Goal: Transaction & Acquisition: Purchase product/service

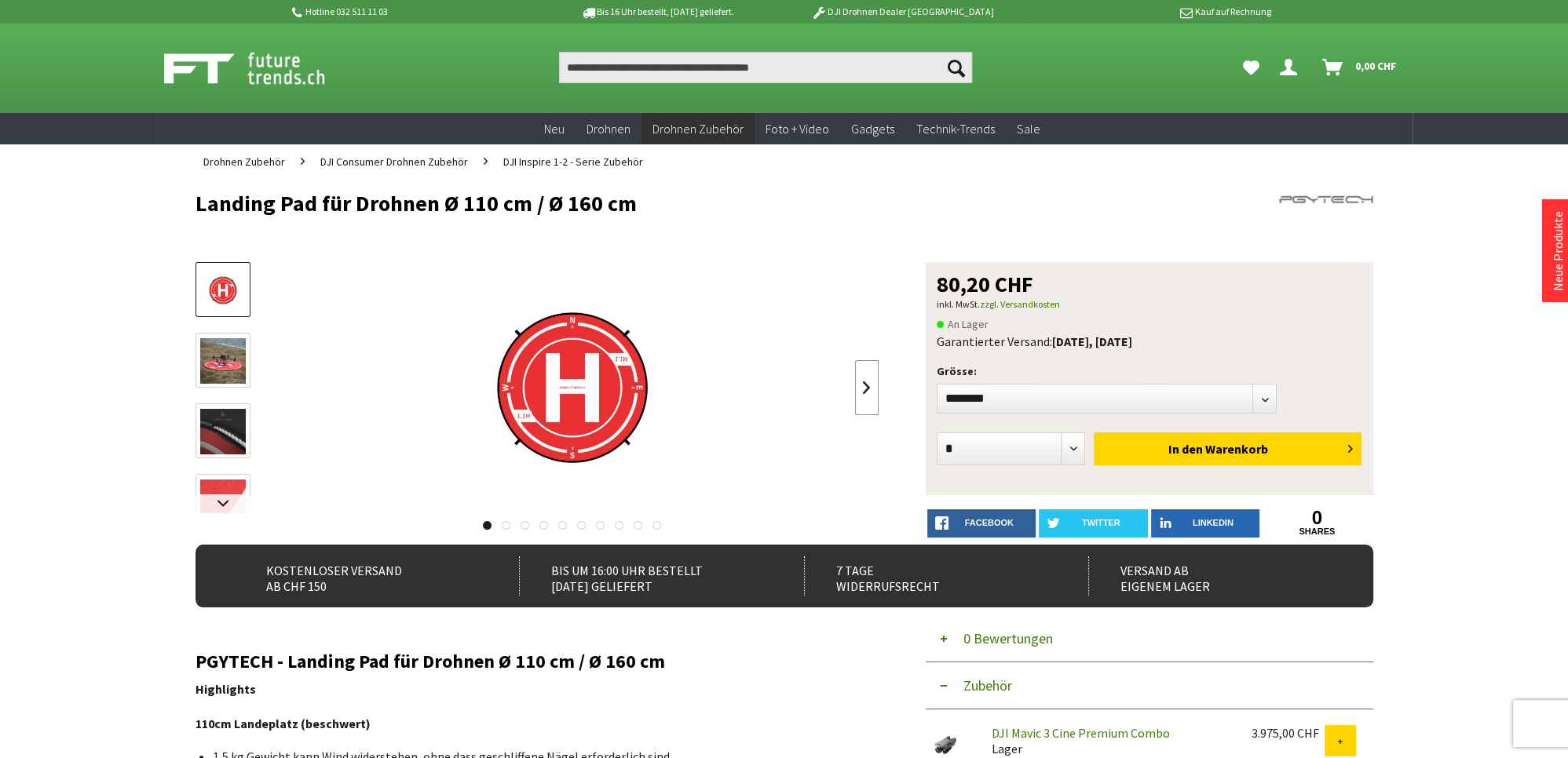
click at [861, 384] on link at bounding box center [866, 388] width 24 height 55
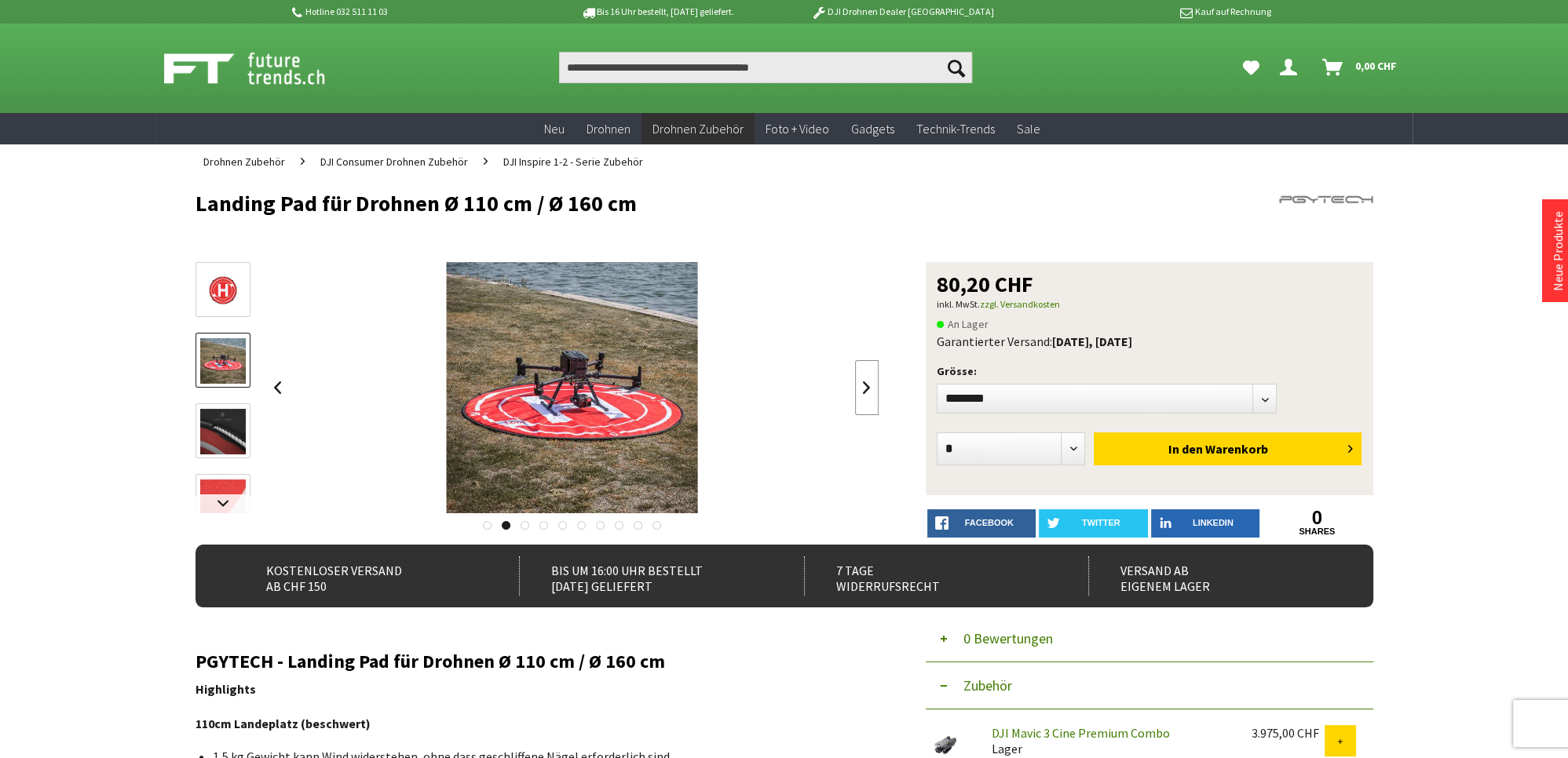
click at [861, 384] on link at bounding box center [866, 388] width 24 height 55
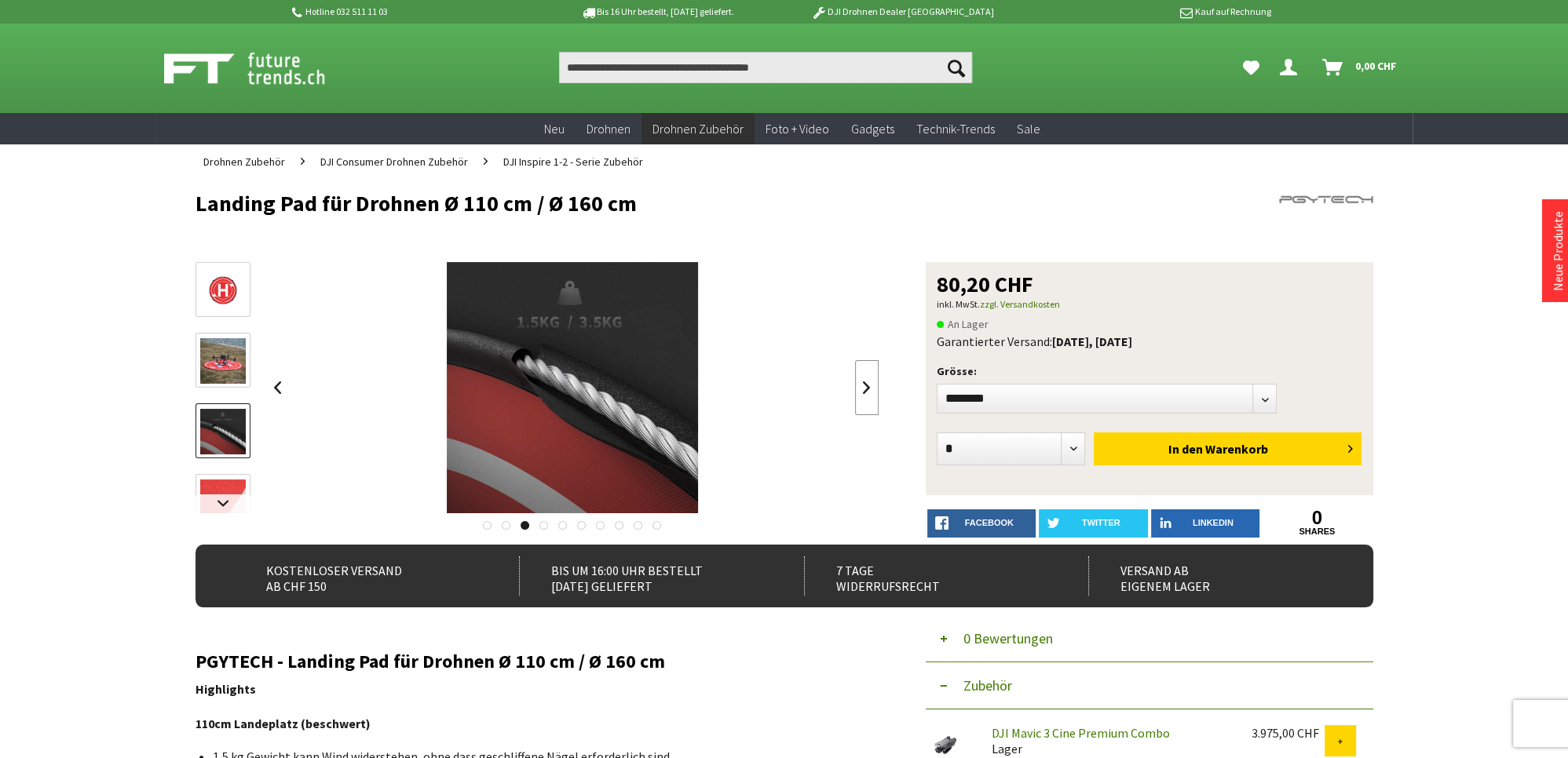
click at [861, 384] on link at bounding box center [866, 388] width 24 height 55
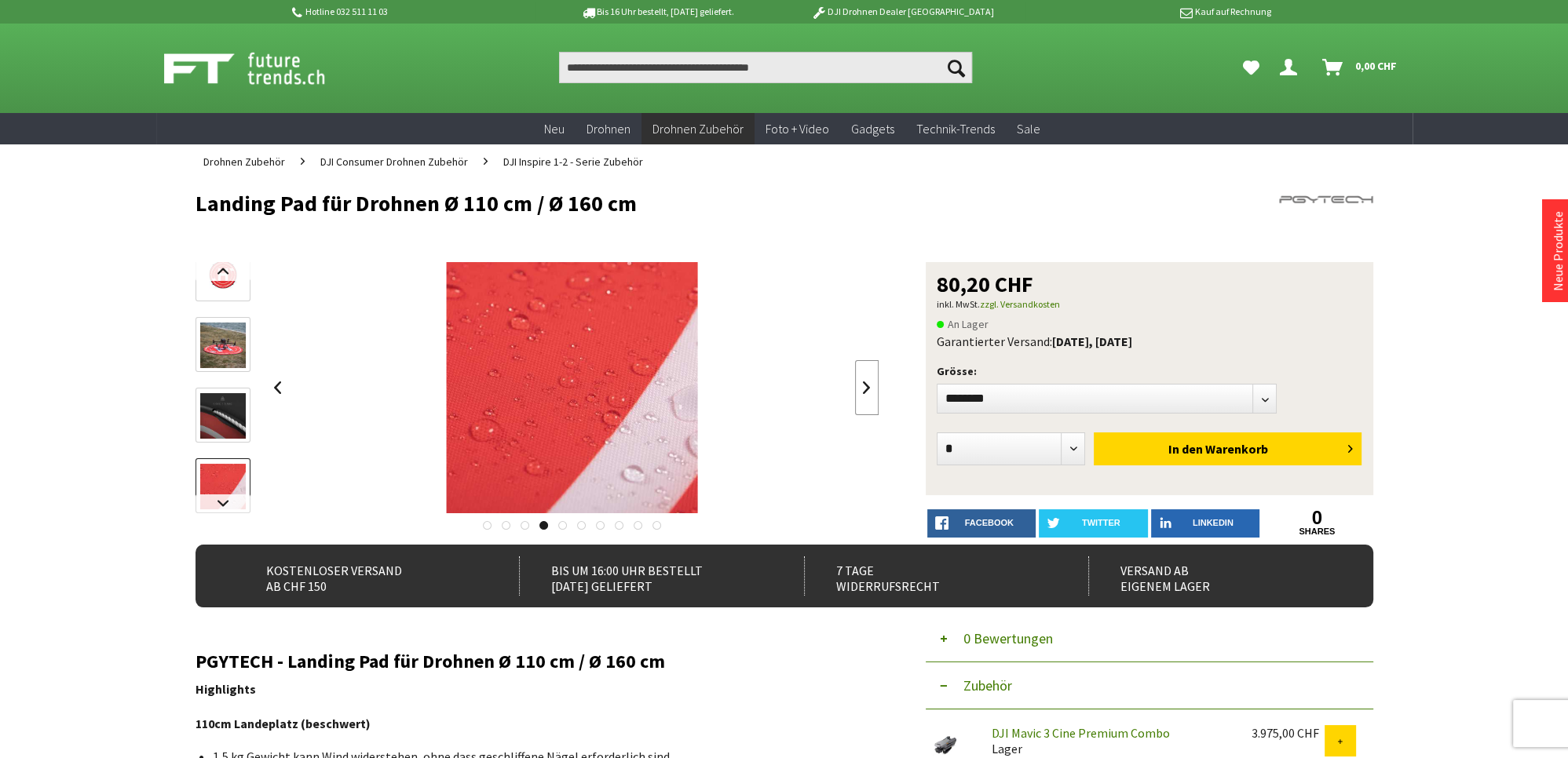
click at [861, 384] on link at bounding box center [866, 388] width 24 height 55
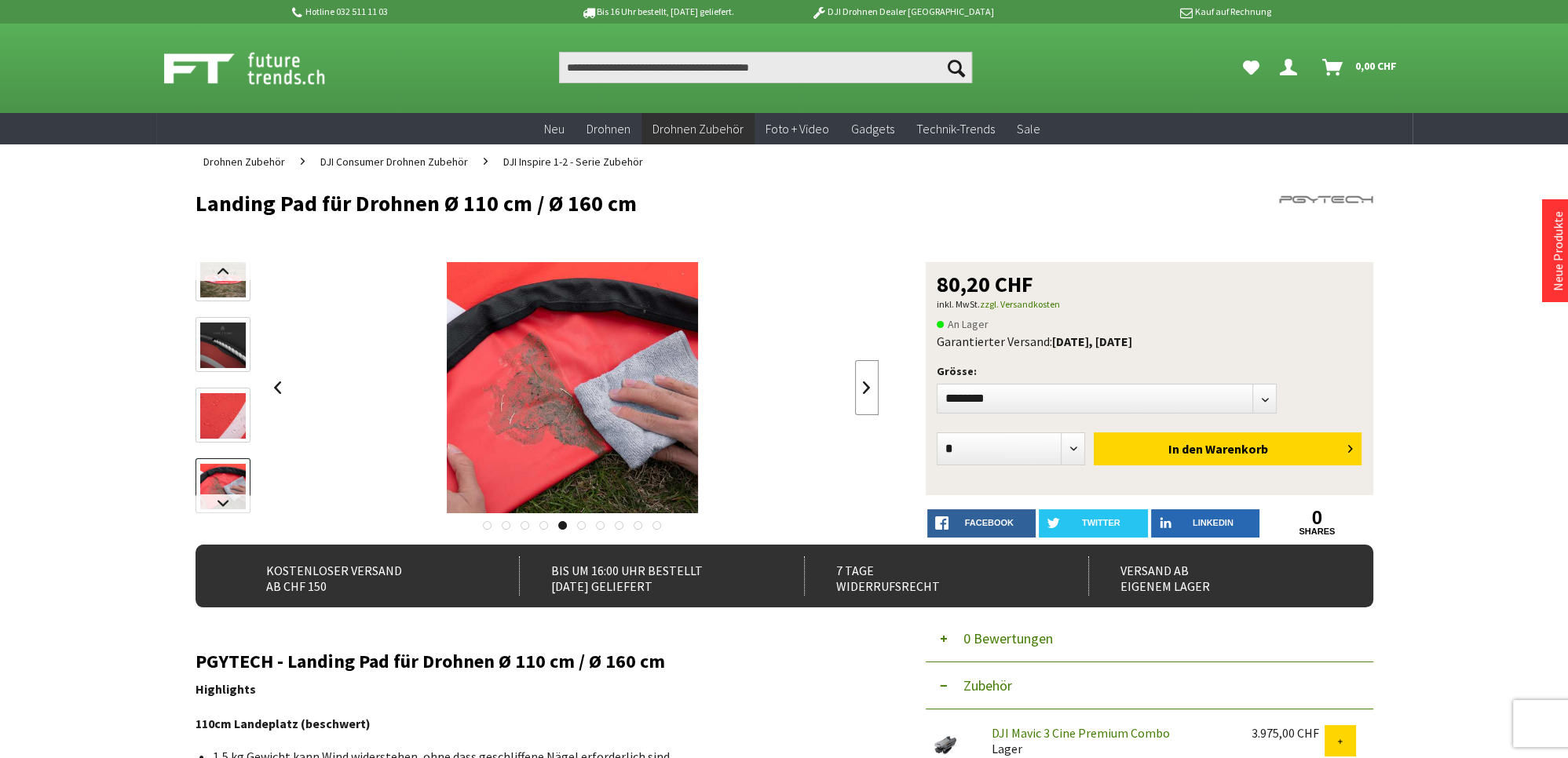
click at [861, 384] on link at bounding box center [866, 388] width 24 height 55
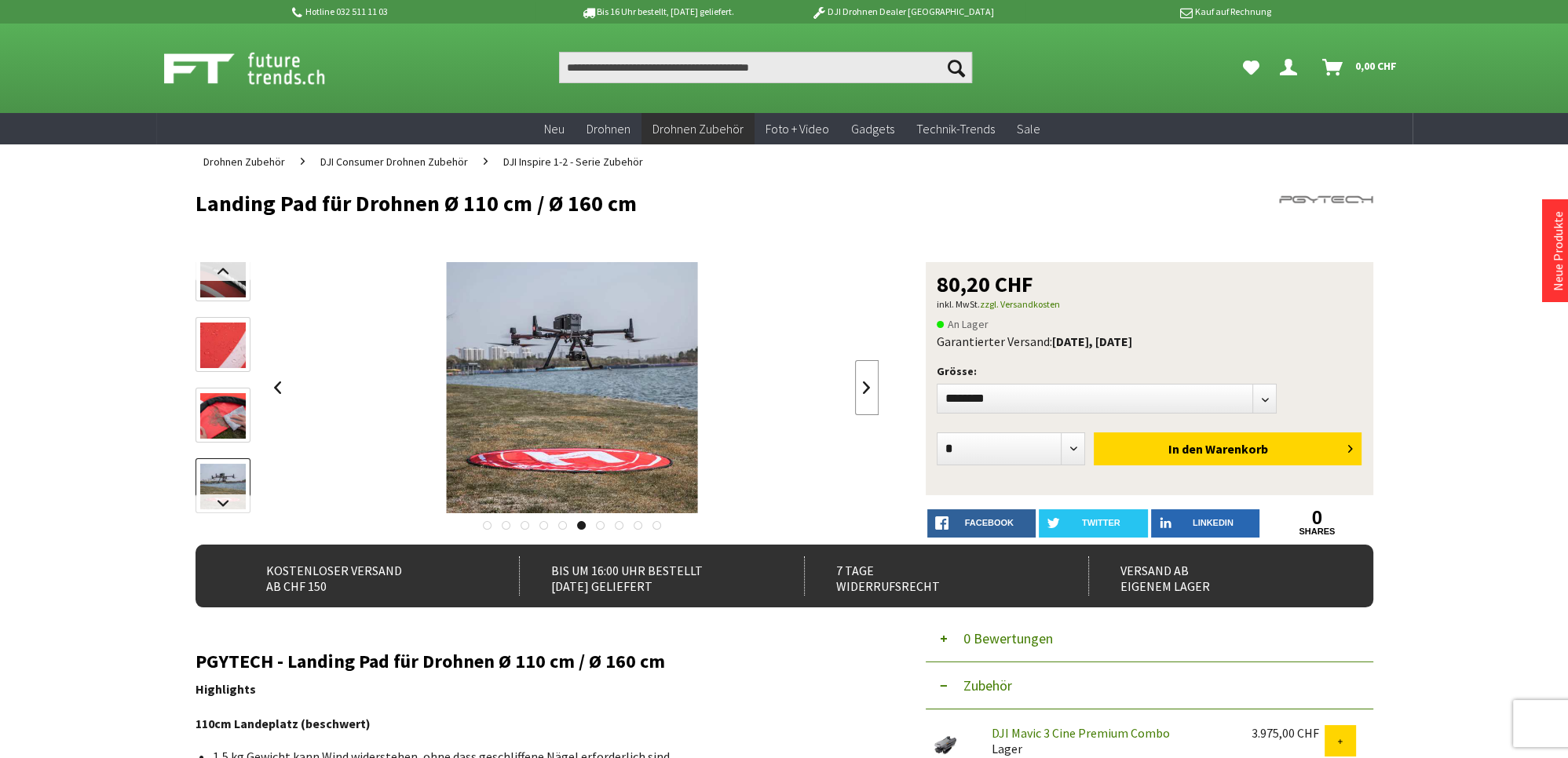
click at [861, 384] on link at bounding box center [866, 388] width 24 height 55
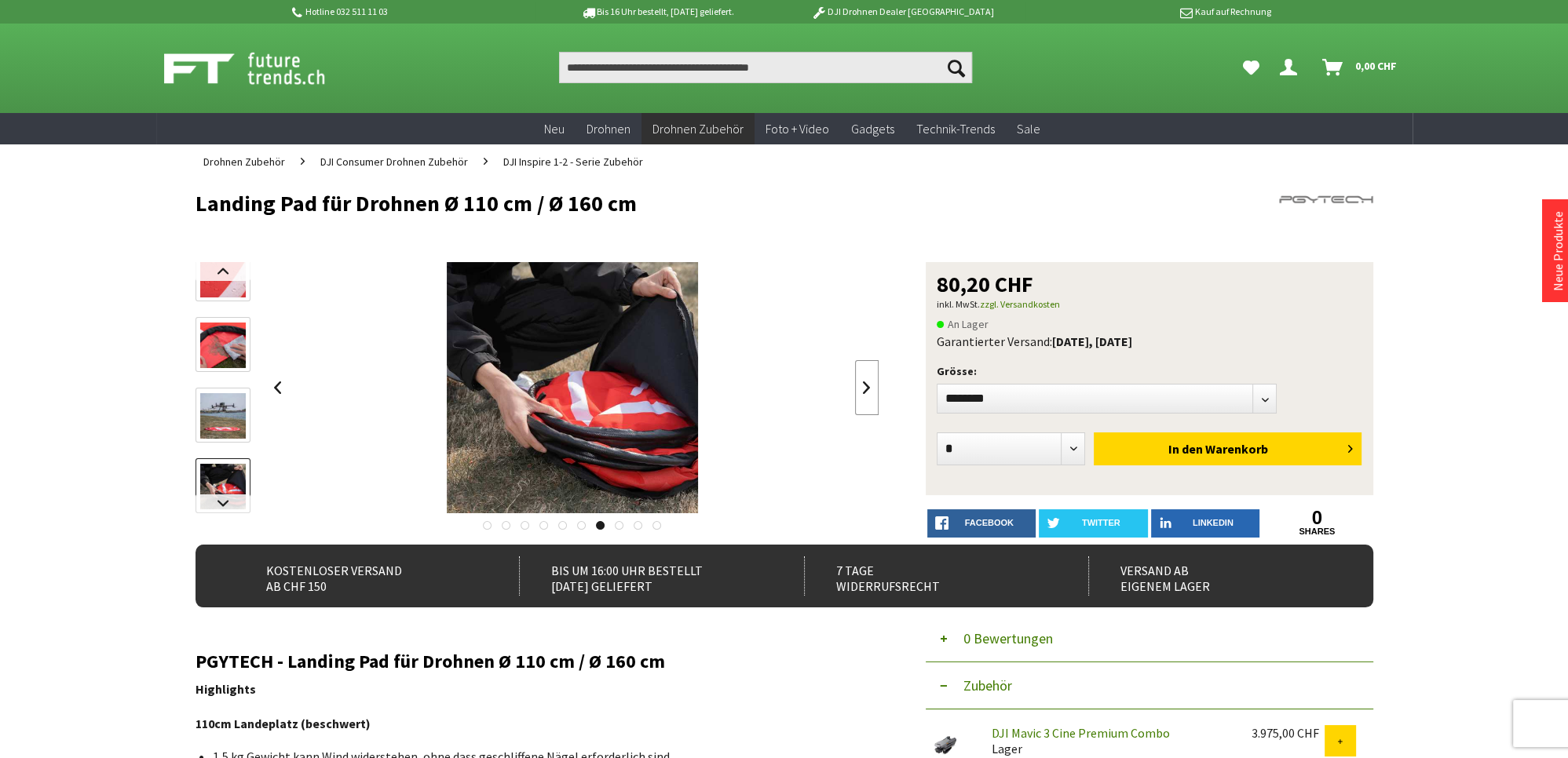
click at [861, 384] on link at bounding box center [866, 388] width 24 height 55
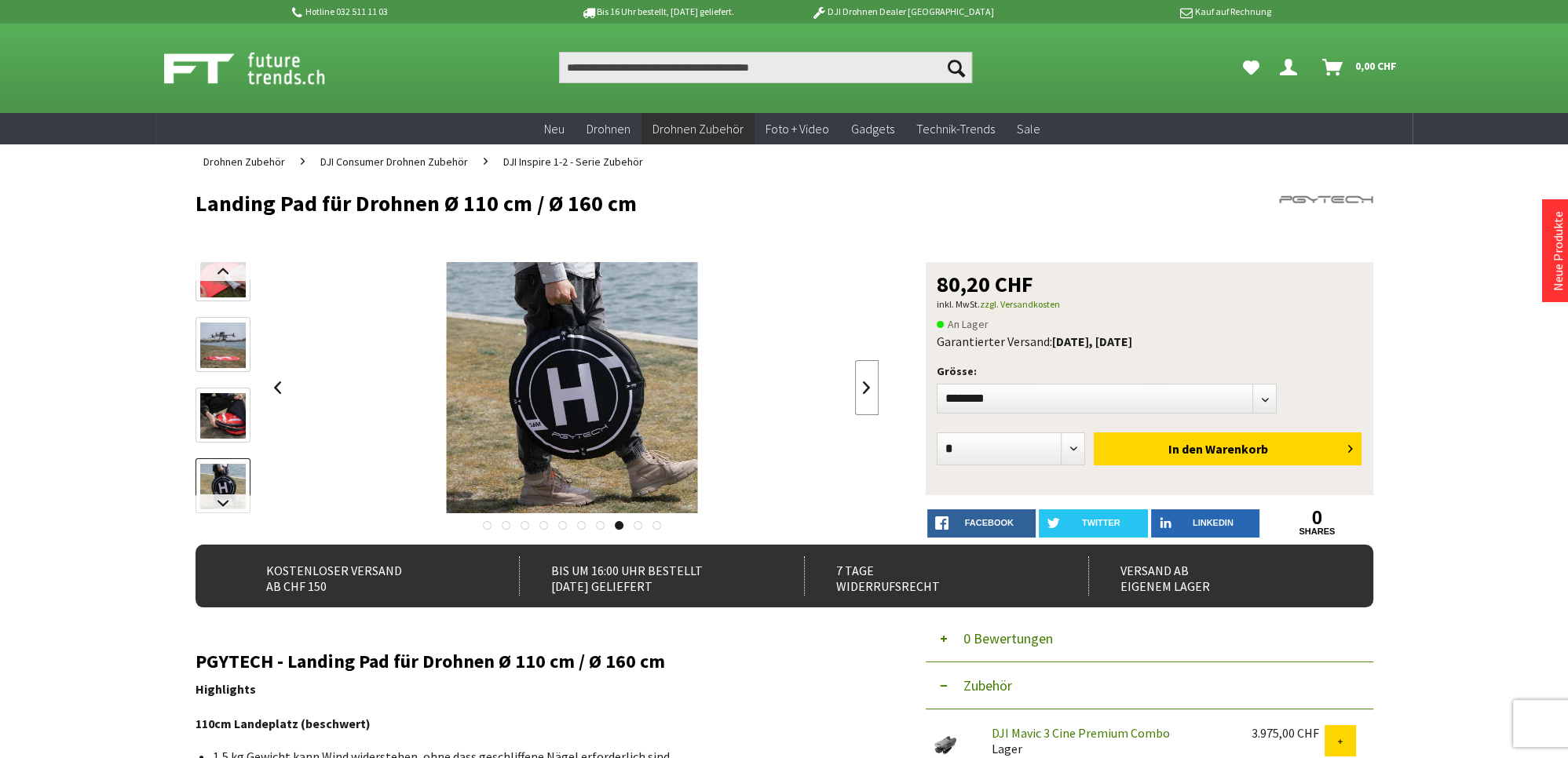
click at [861, 384] on link at bounding box center [866, 388] width 24 height 55
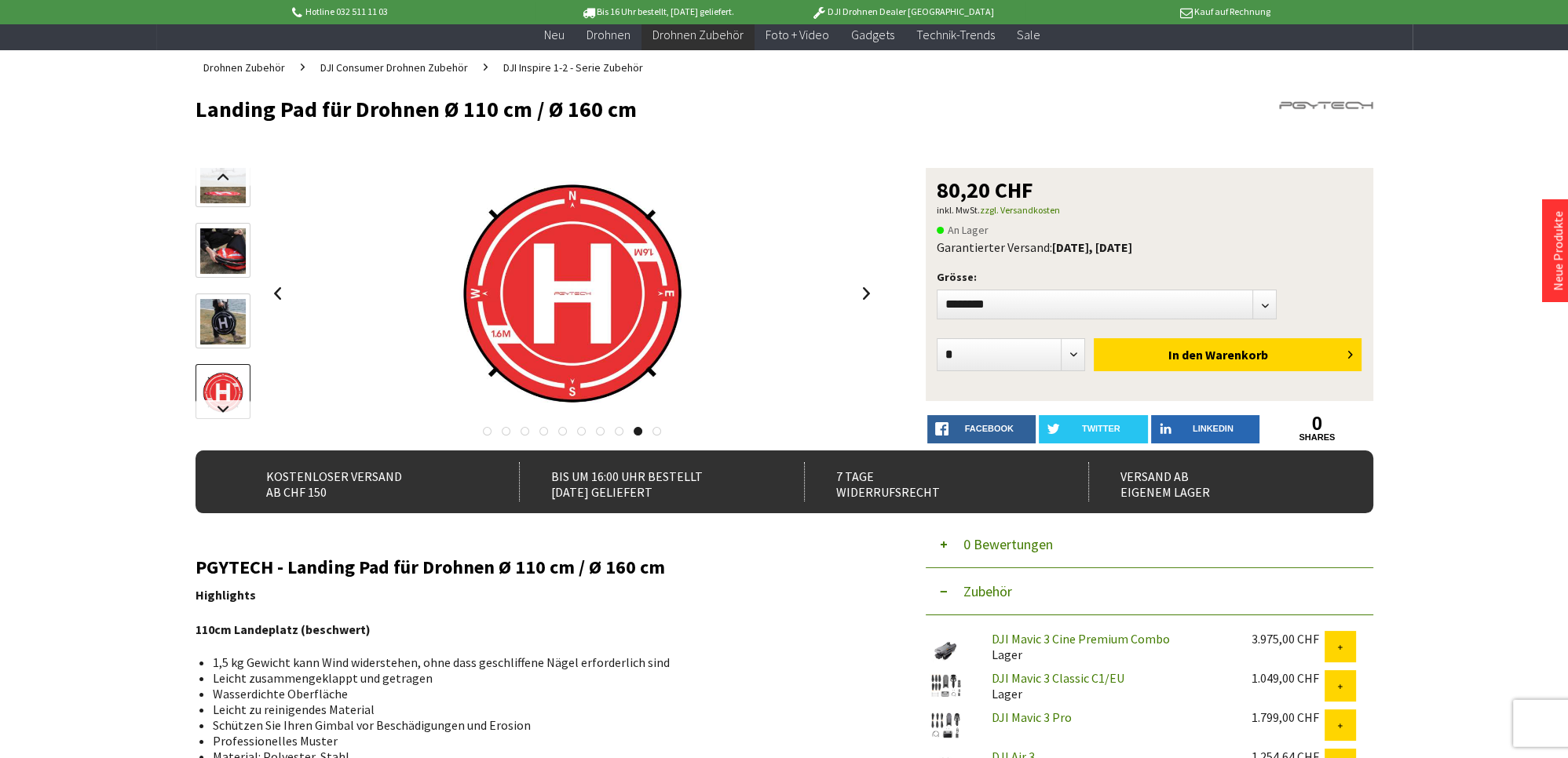
scroll to position [83, 0]
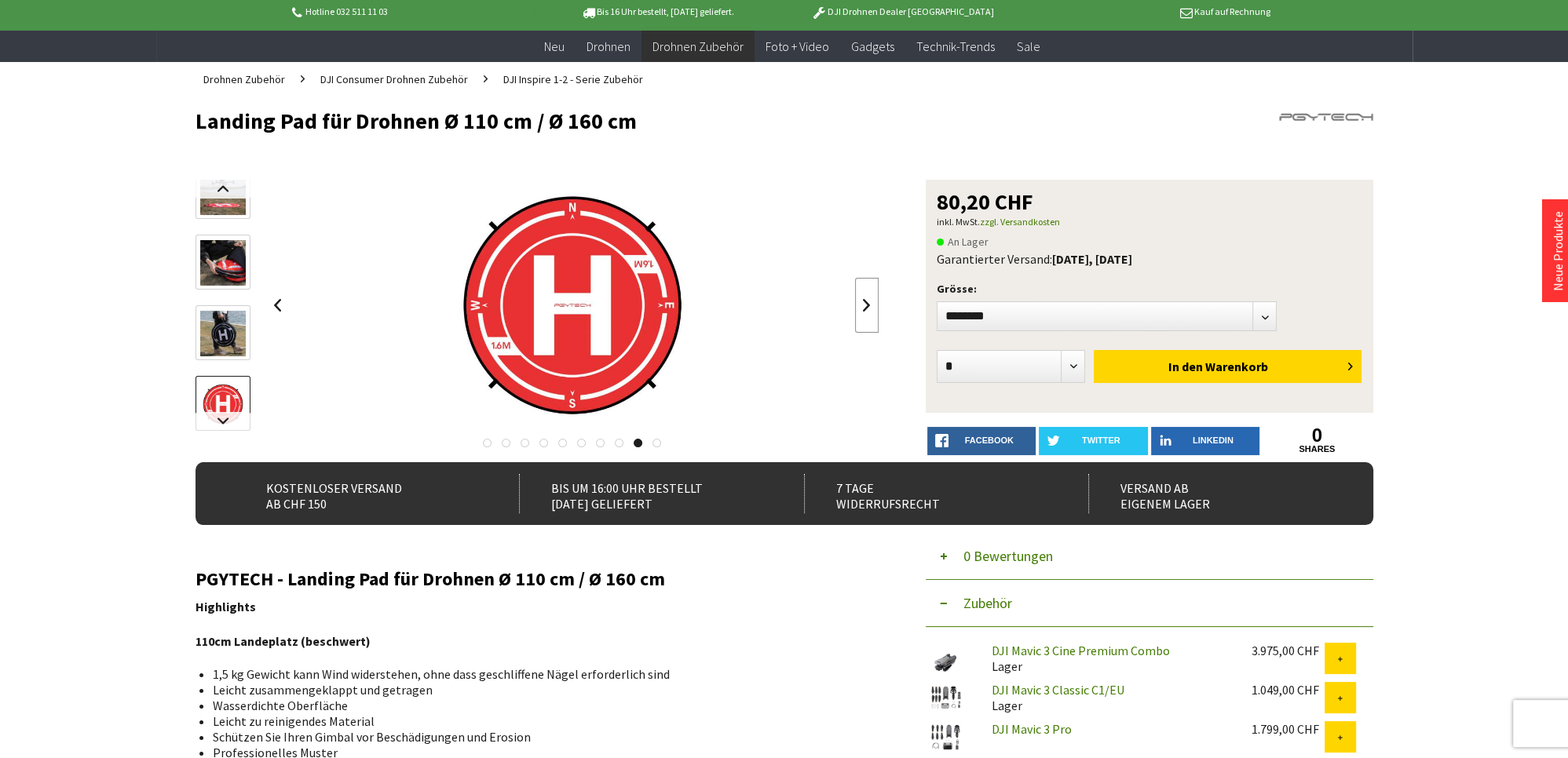
click at [873, 300] on link at bounding box center [866, 305] width 24 height 55
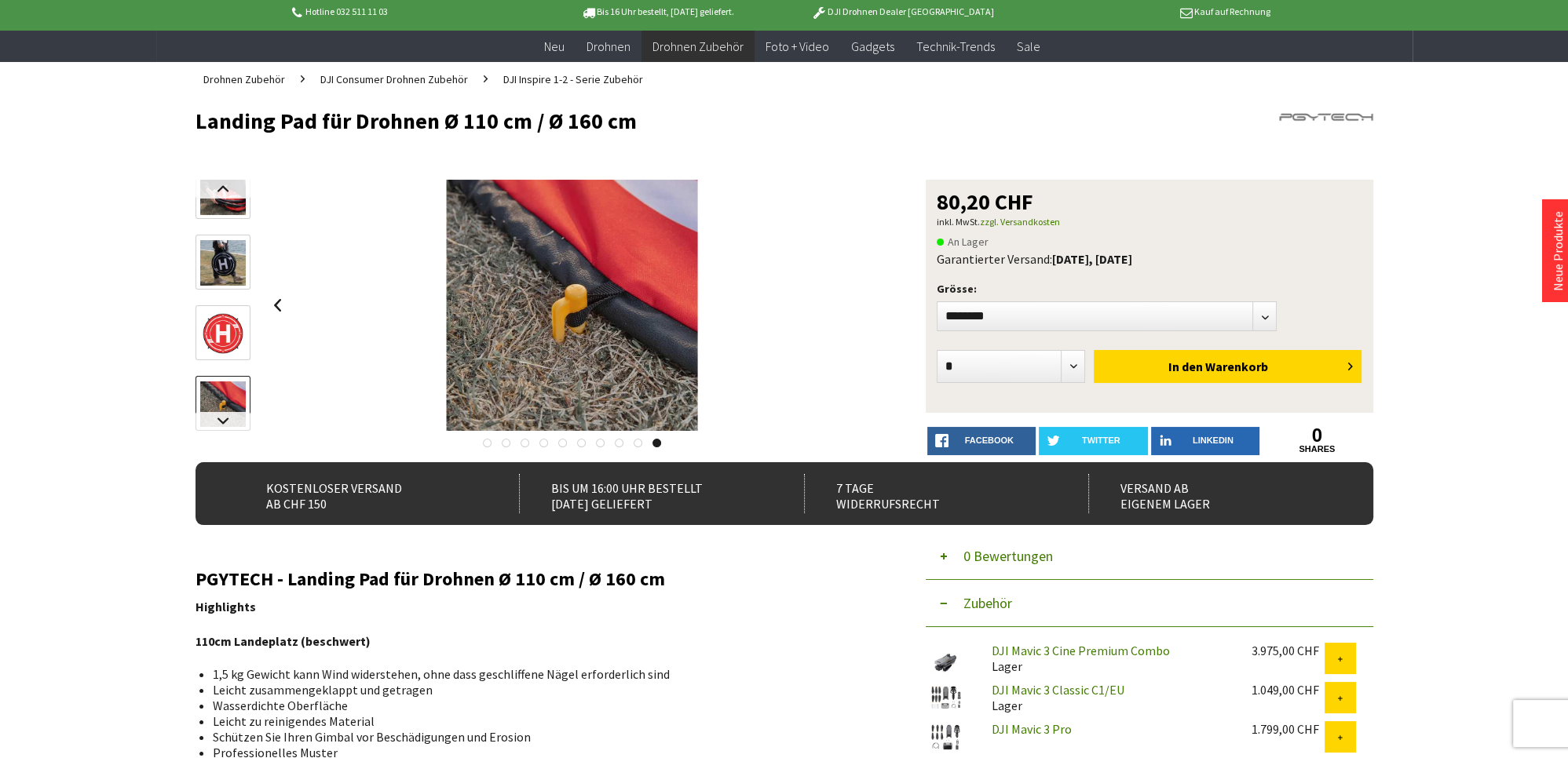
click at [873, 300] on div at bounding box center [573, 305] width 613 height 251
click at [274, 305] on link at bounding box center [278, 305] width 24 height 55
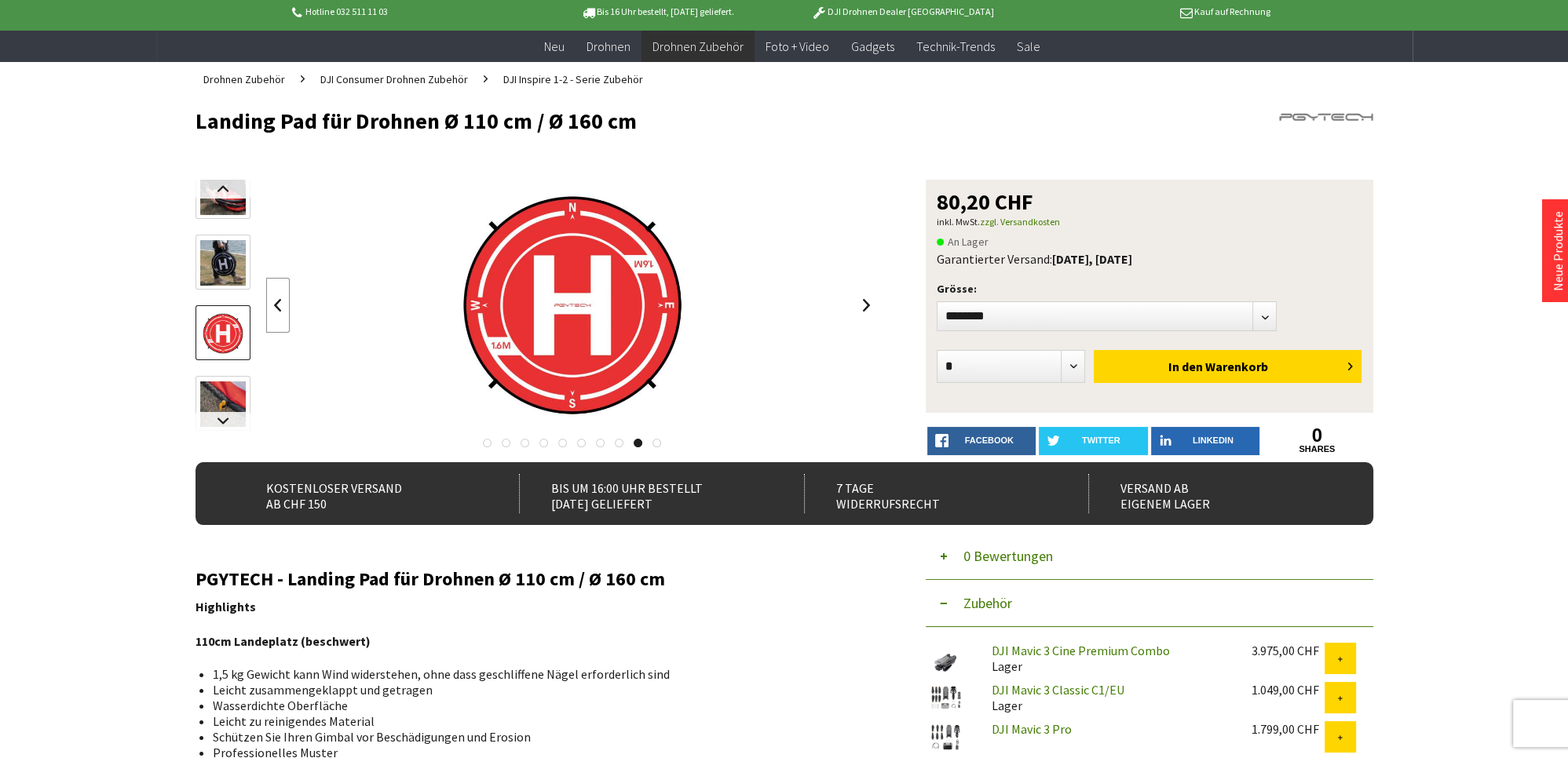
click at [274, 305] on link at bounding box center [278, 305] width 24 height 55
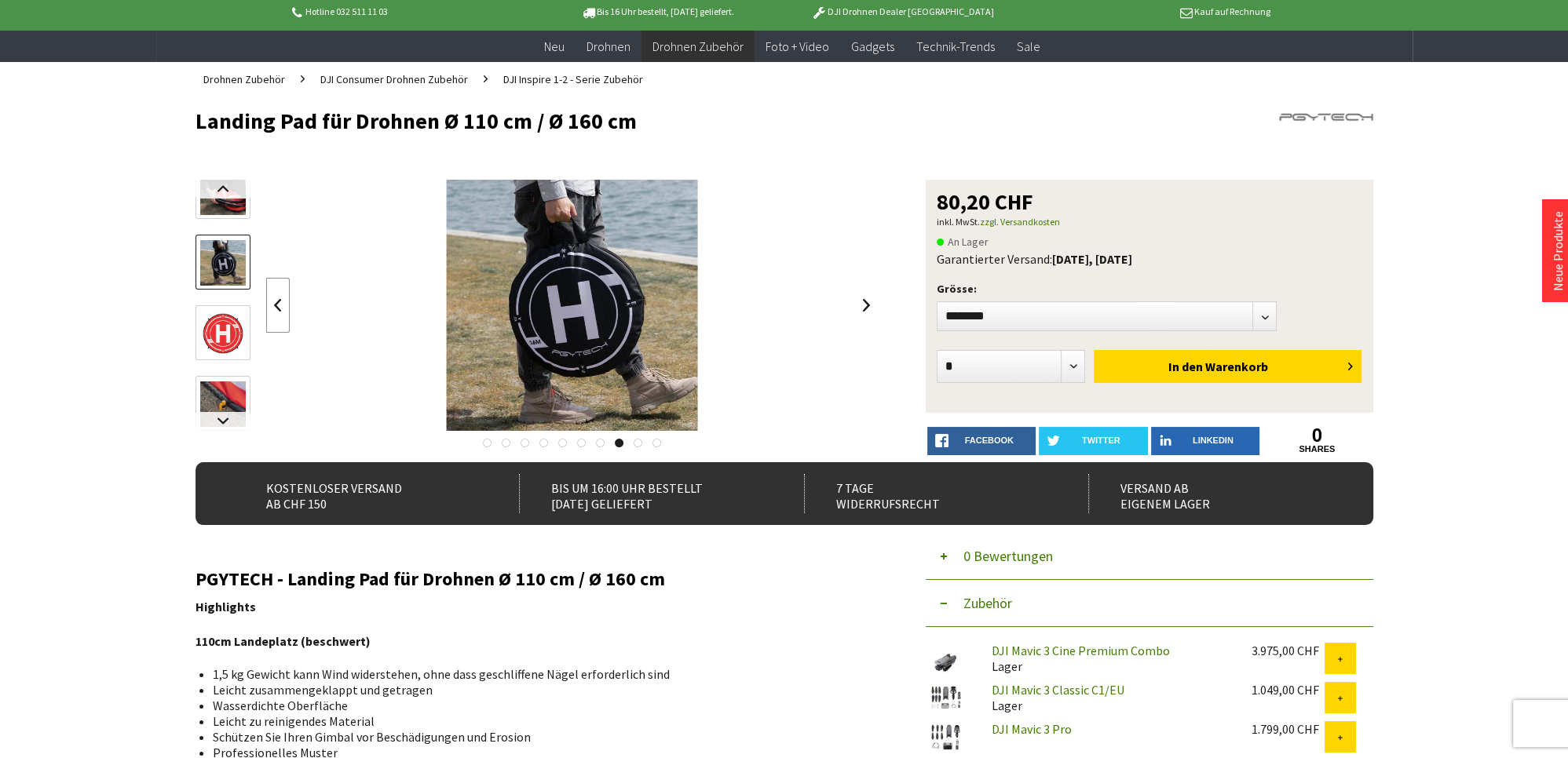
click at [274, 305] on link at bounding box center [278, 305] width 24 height 55
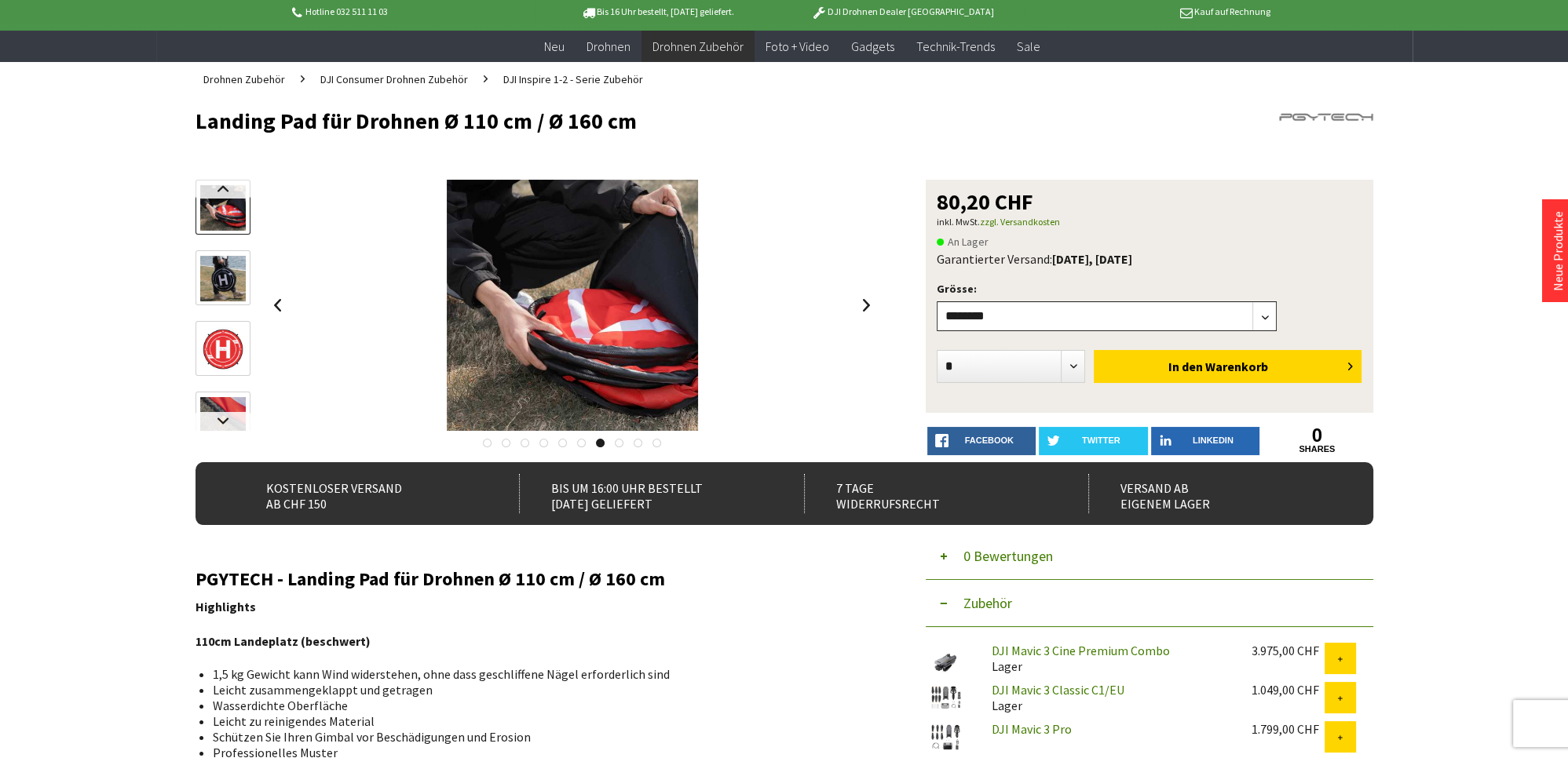
click at [937, 301] on select"] "******** ********" at bounding box center [1107, 316] width 341 height 30
click at [1266, 313] on select"] "******** ********" at bounding box center [1107, 316] width 341 height 30
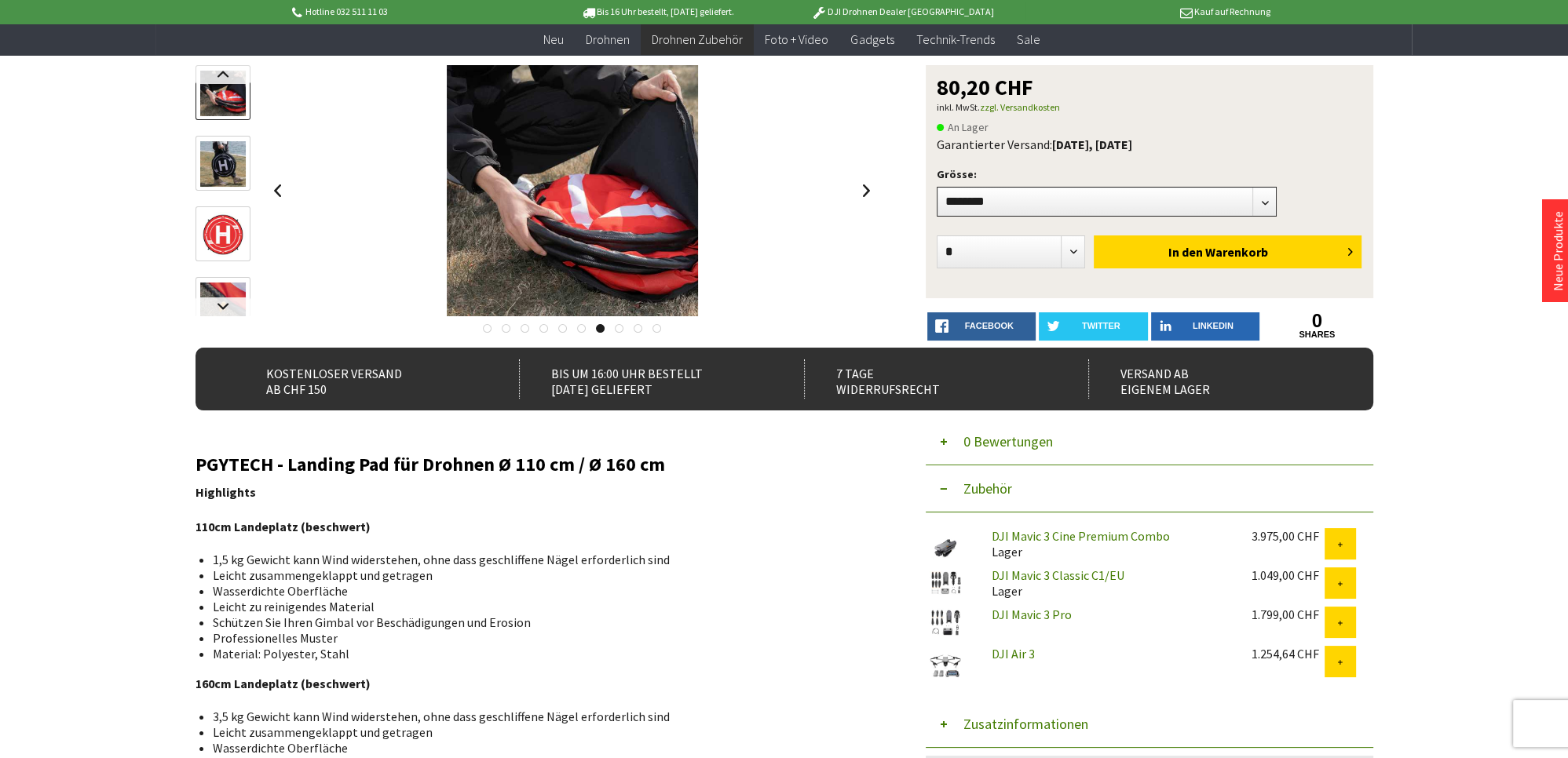
scroll to position [0, 0]
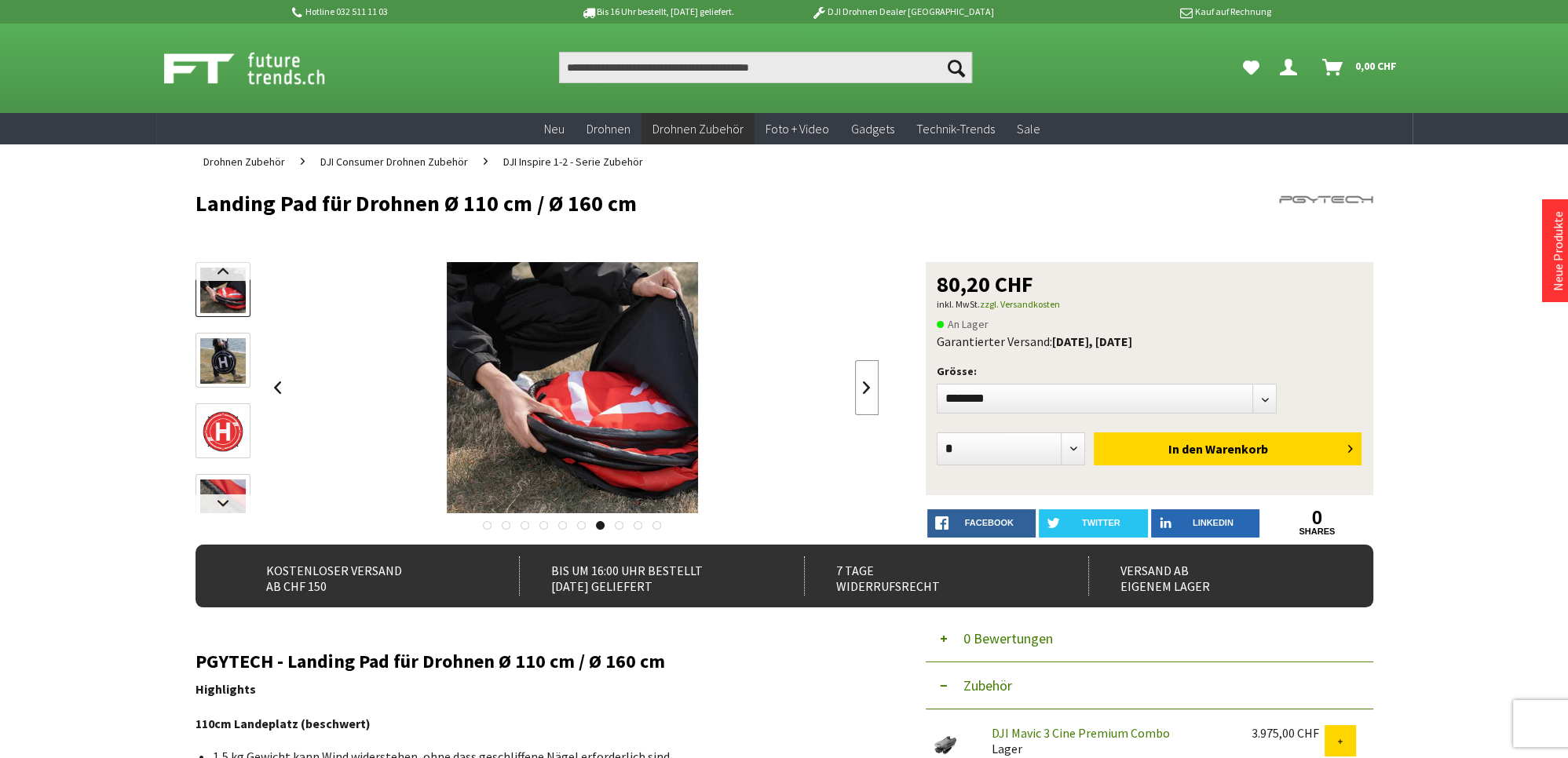
click at [866, 384] on link at bounding box center [866, 388] width 24 height 55
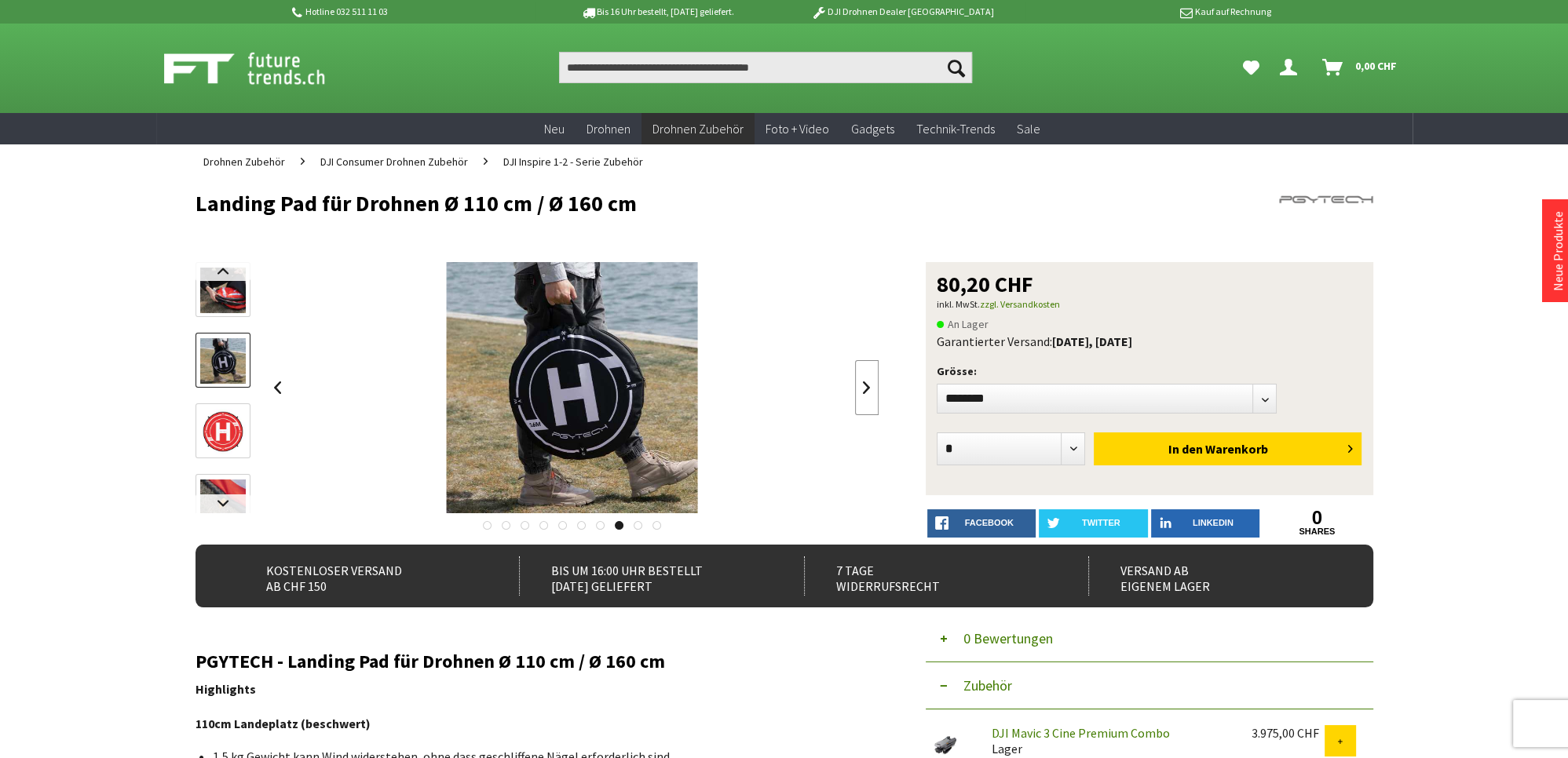
click at [866, 384] on link at bounding box center [866, 388] width 24 height 55
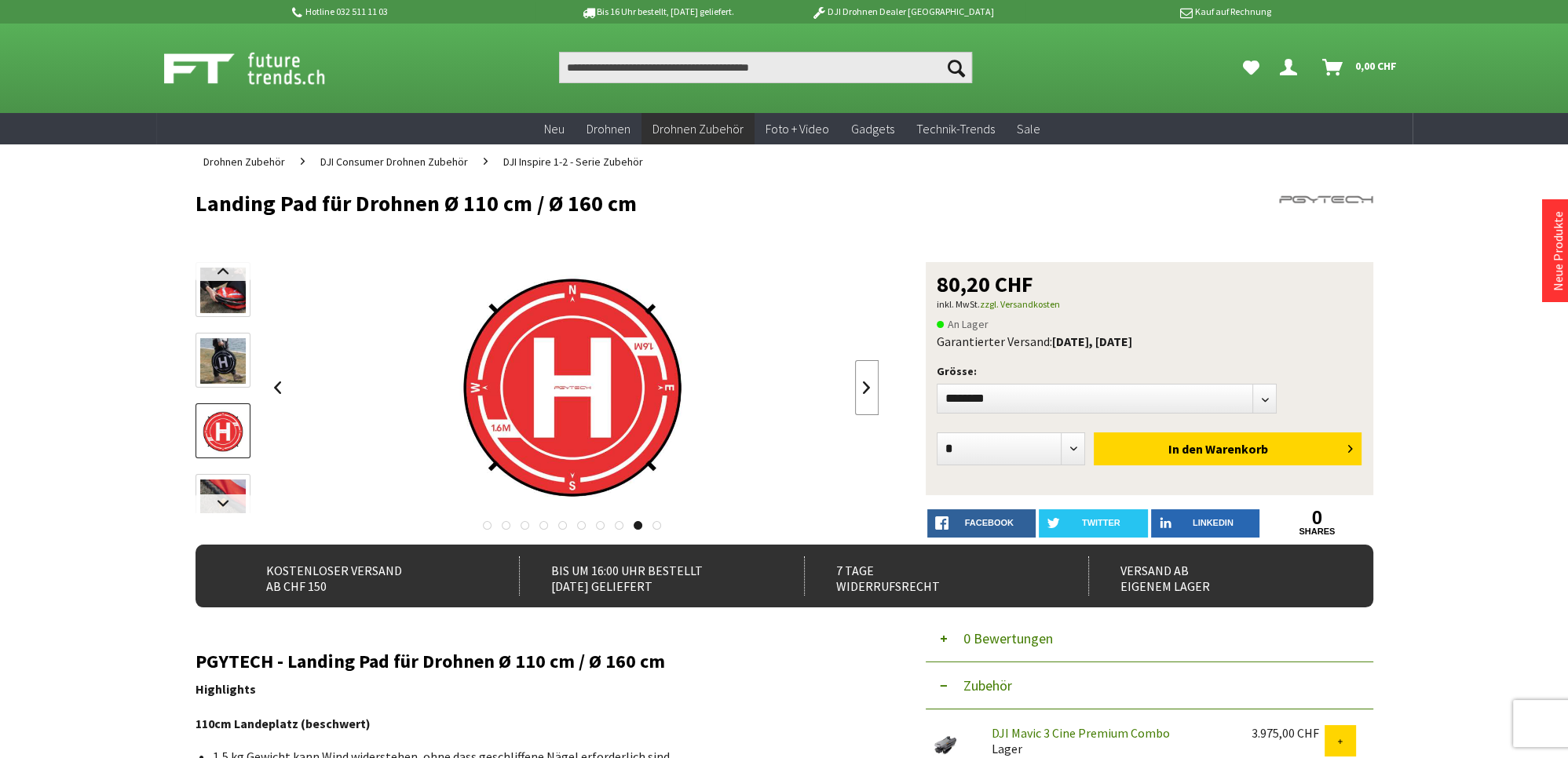
click at [866, 384] on link at bounding box center [866, 388] width 24 height 55
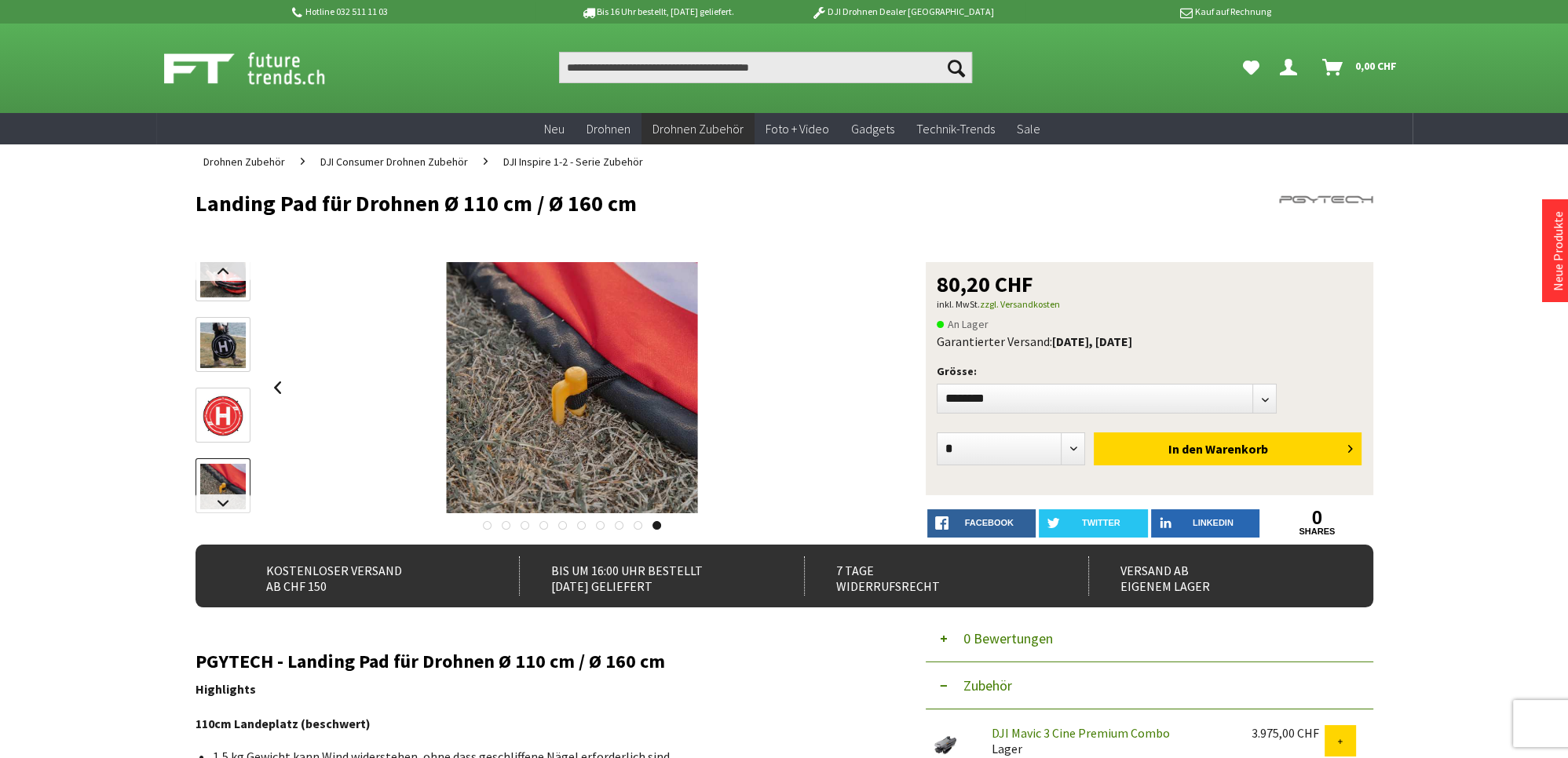
click at [866, 384] on div at bounding box center [573, 388] width 613 height 251
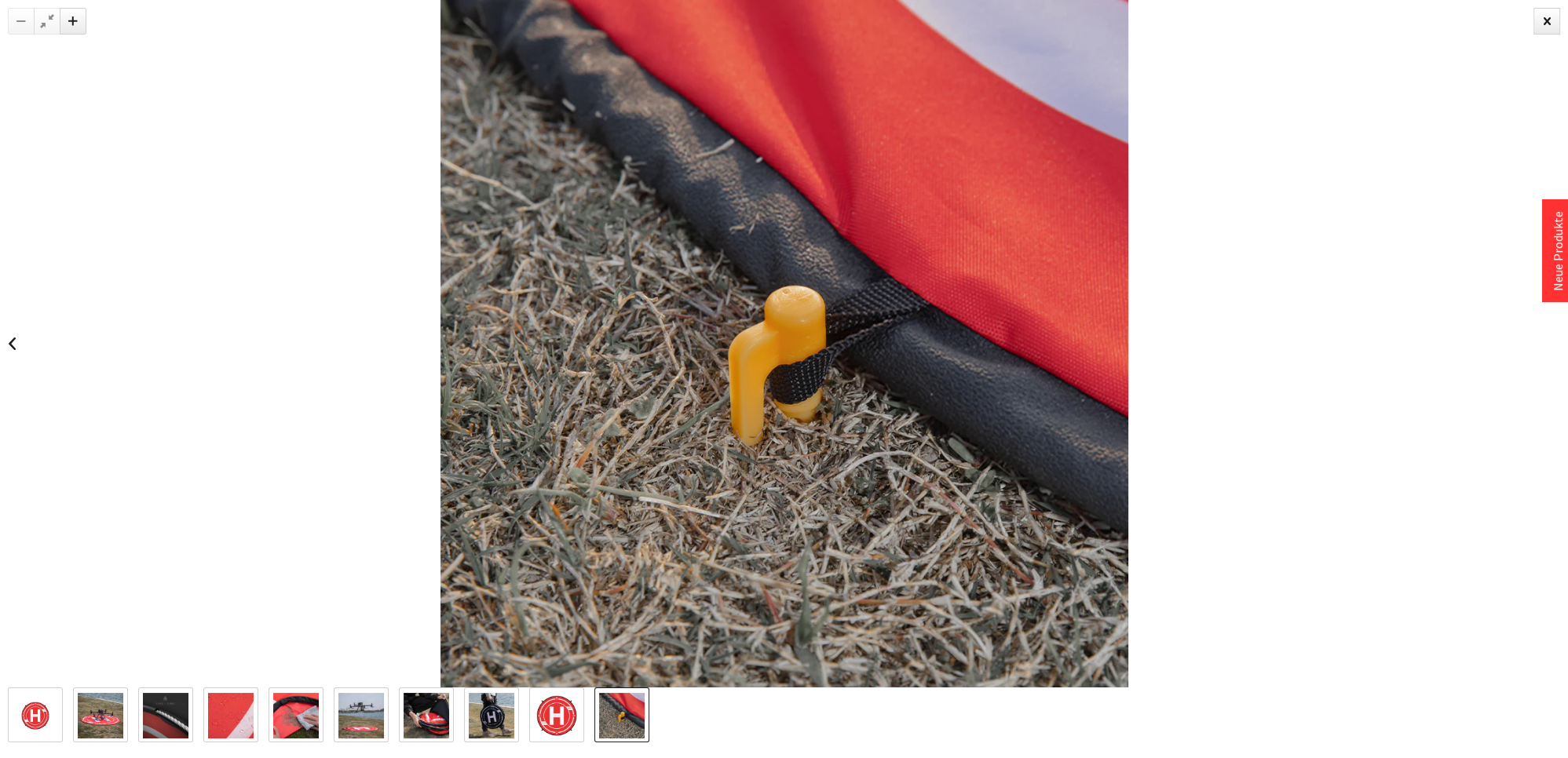
click at [866, 384] on img at bounding box center [784, 344] width 687 height 687
click at [1208, 327] on div at bounding box center [784, 344] width 1568 height 687
click at [11, 343] on link at bounding box center [11, 344] width 24 height 55
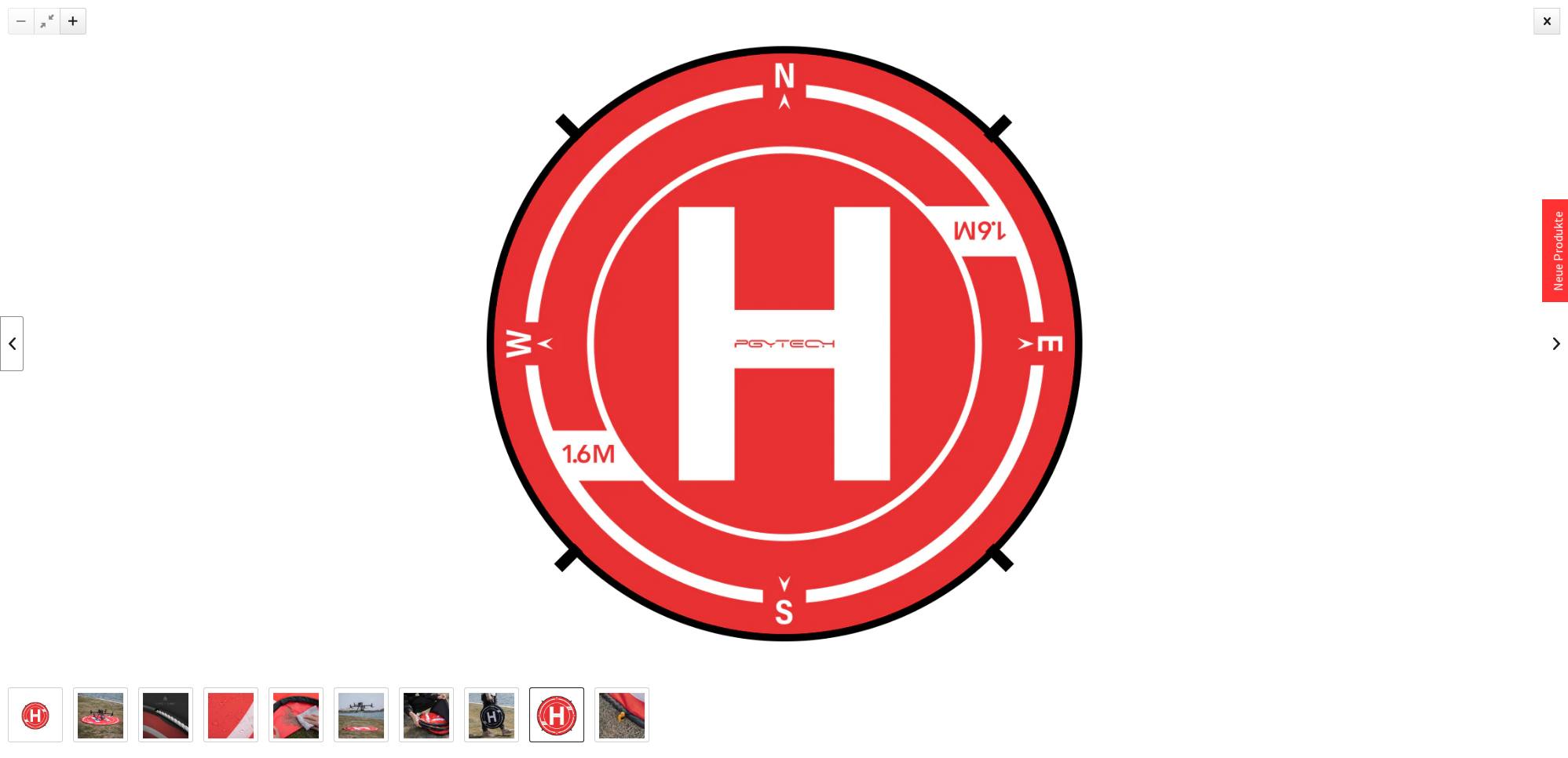
click at [12, 344] on link at bounding box center [11, 344] width 24 height 55
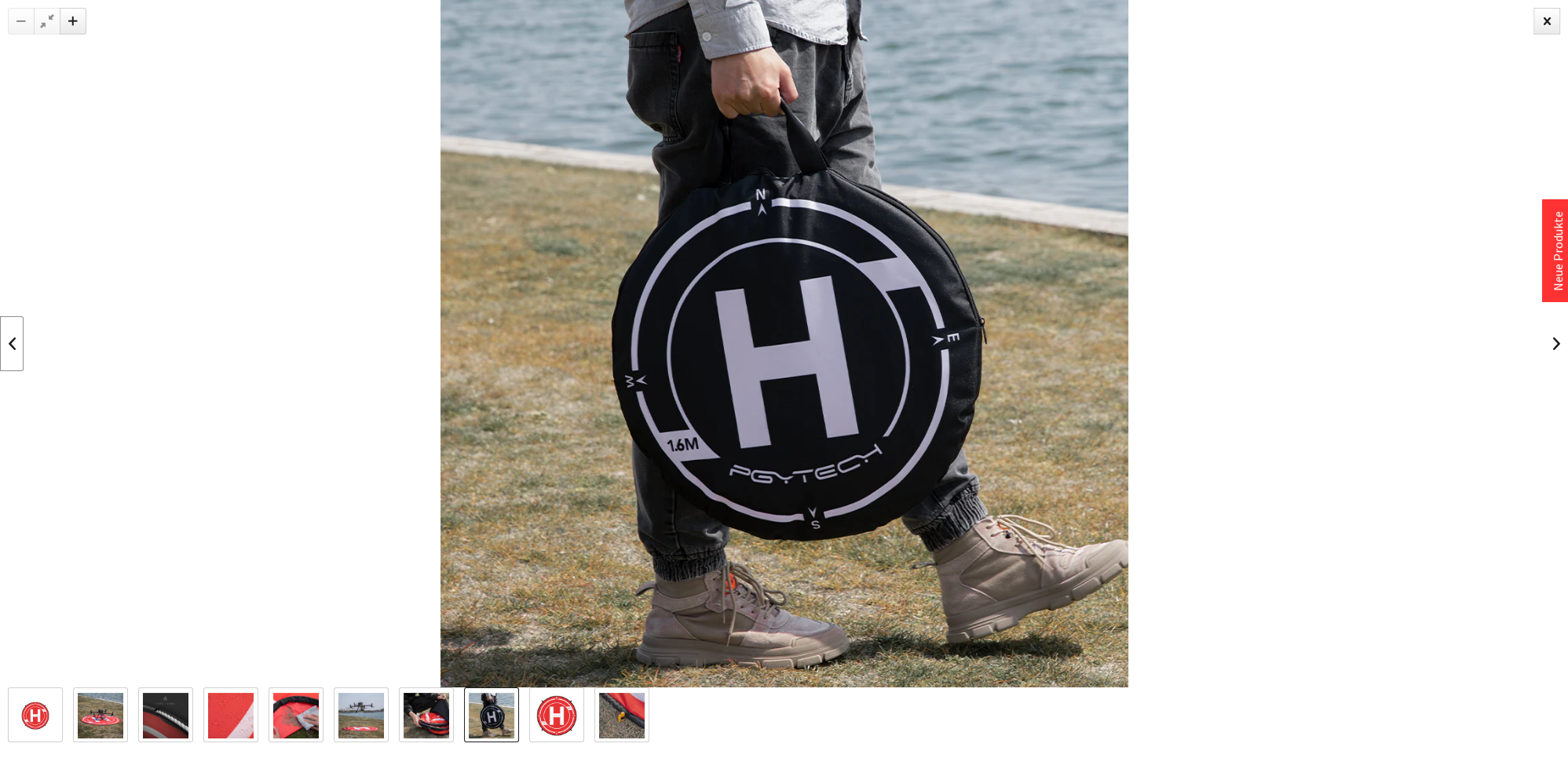
click at [12, 344] on link at bounding box center [11, 344] width 24 height 55
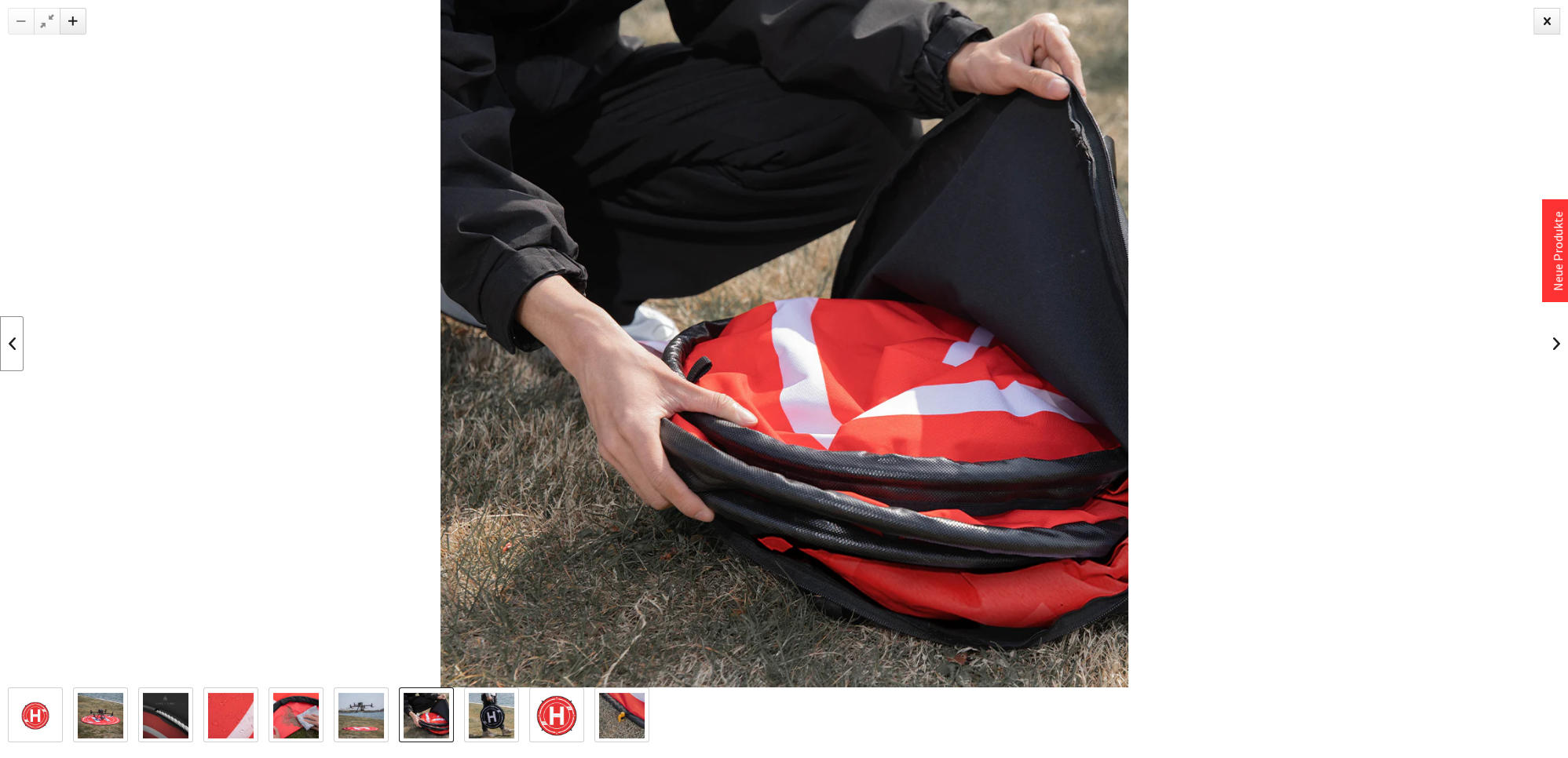
click at [12, 344] on link at bounding box center [11, 344] width 24 height 55
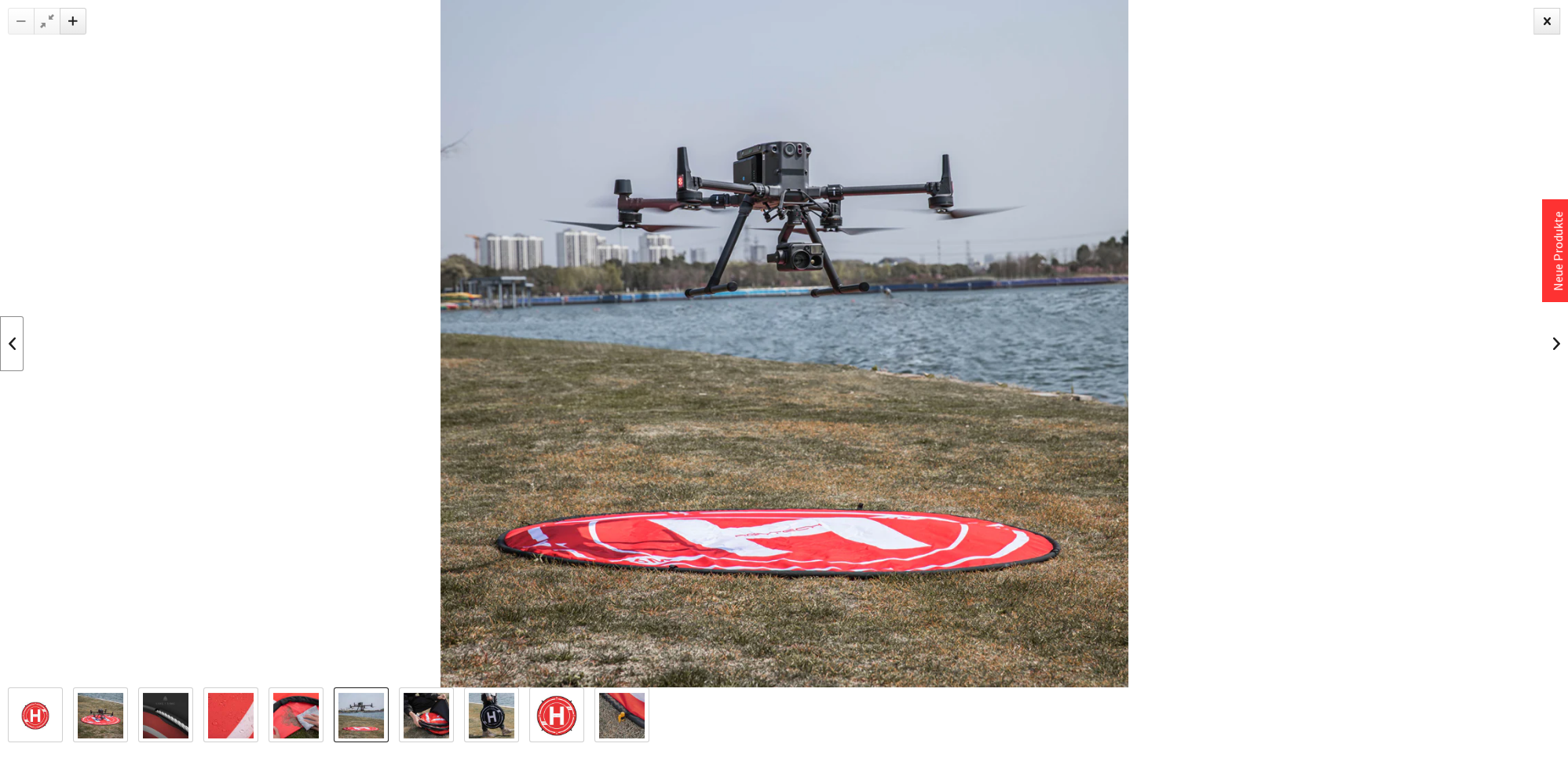
click at [12, 344] on link at bounding box center [11, 344] width 24 height 55
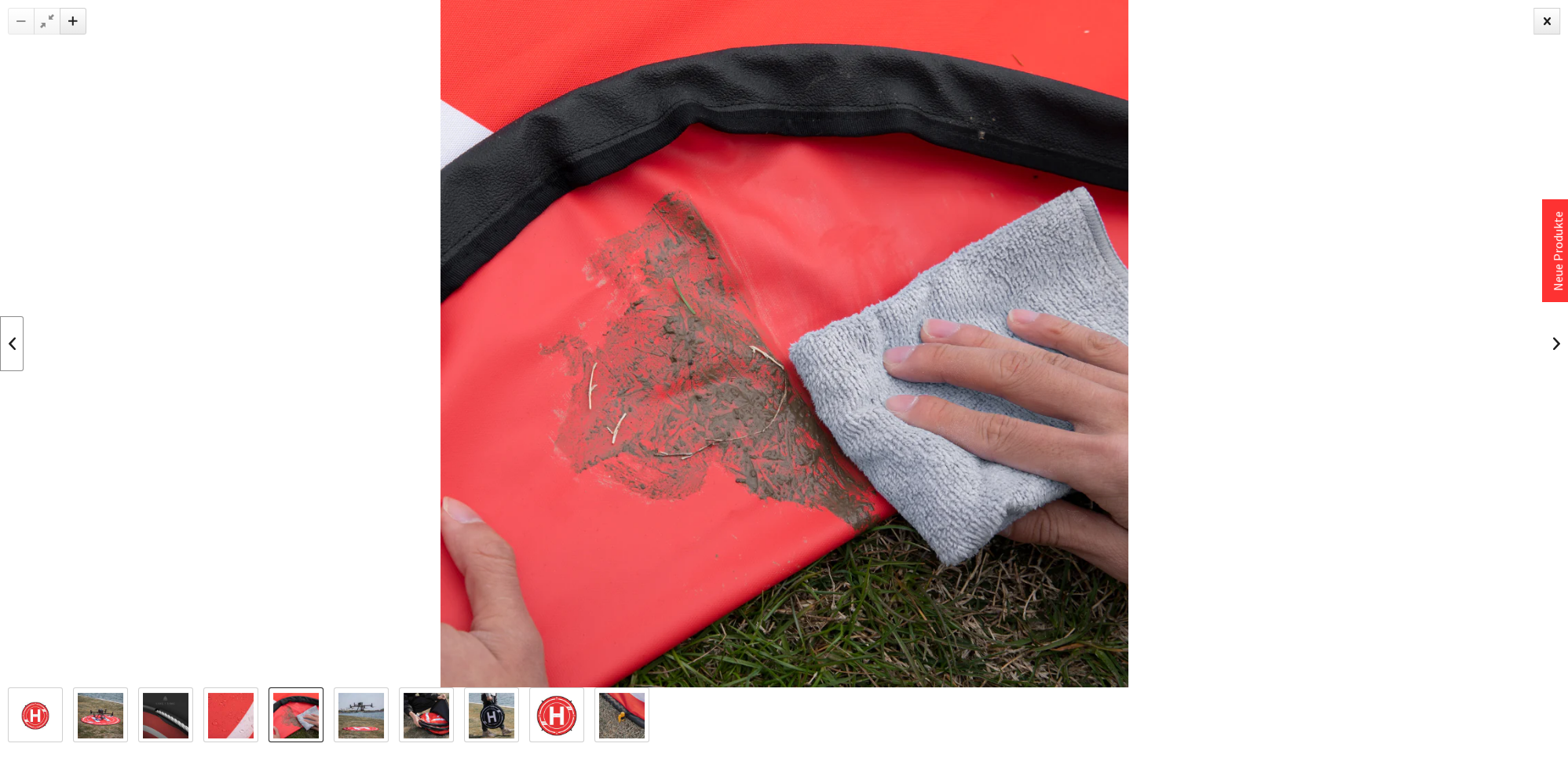
click at [12, 344] on link at bounding box center [11, 344] width 24 height 55
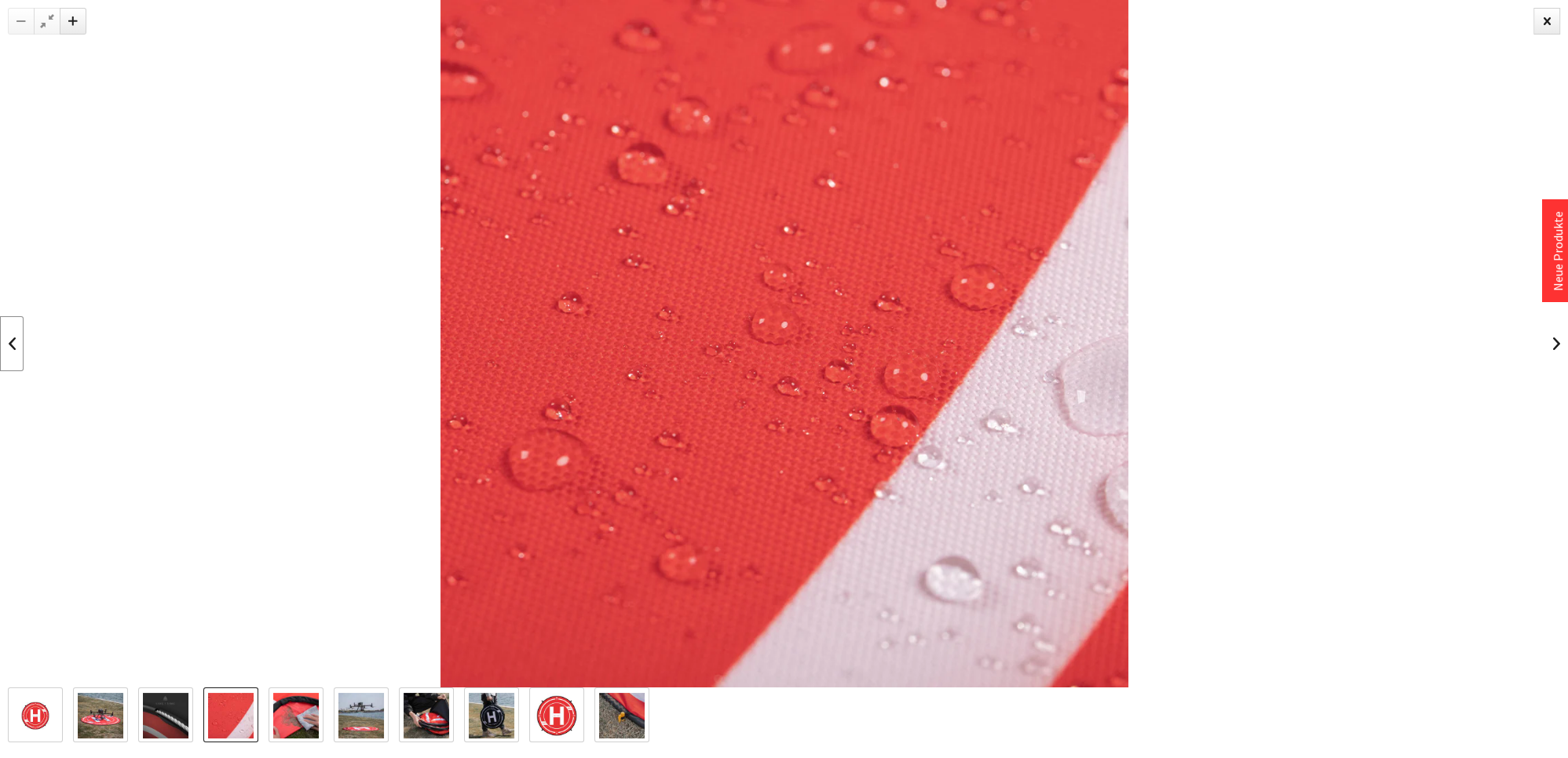
click at [12, 344] on link at bounding box center [11, 344] width 24 height 55
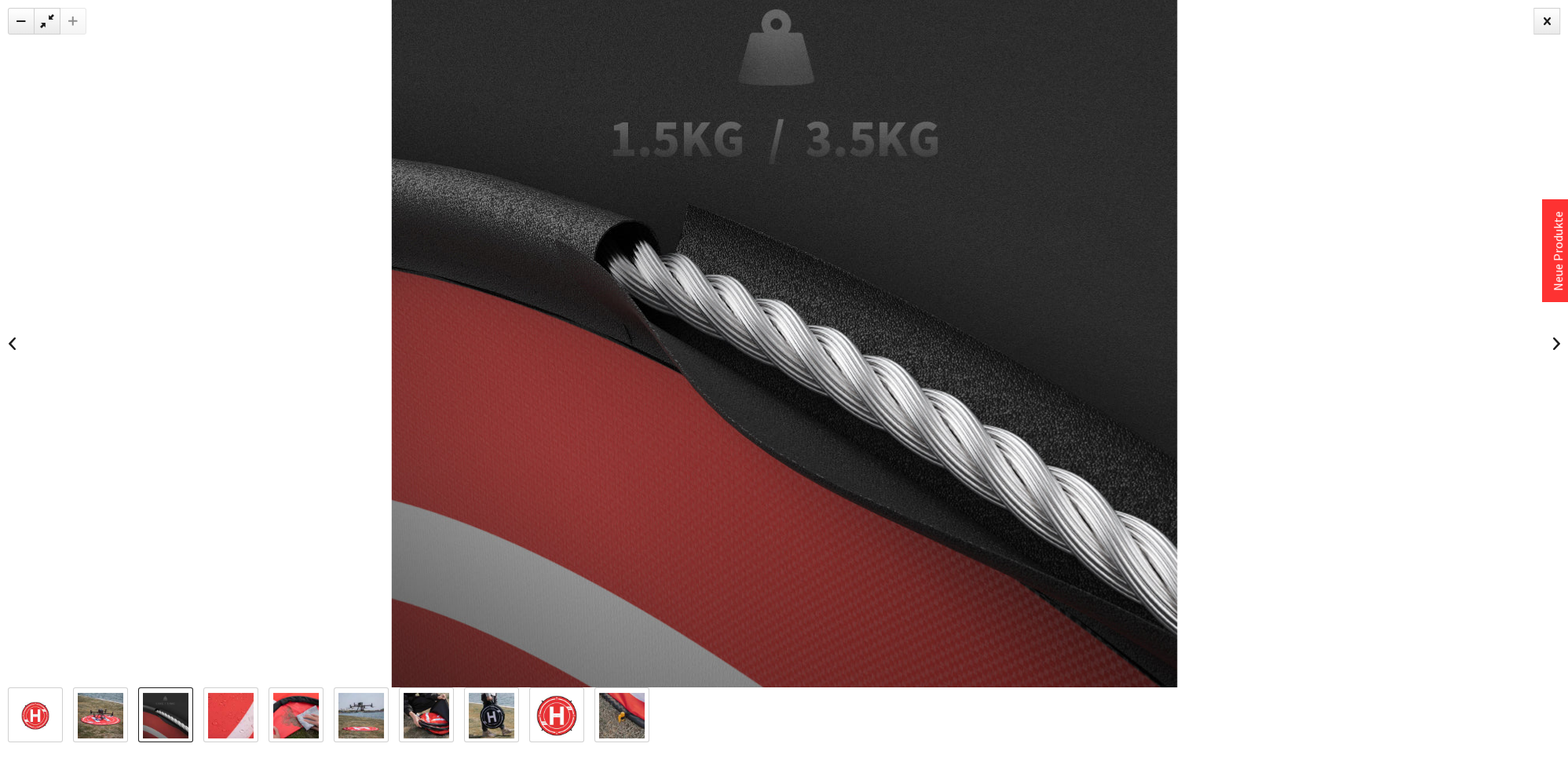
click at [25, 338] on div at bounding box center [784, 344] width 1568 height 687
click at [16, 343] on link at bounding box center [11, 344] width 24 height 55
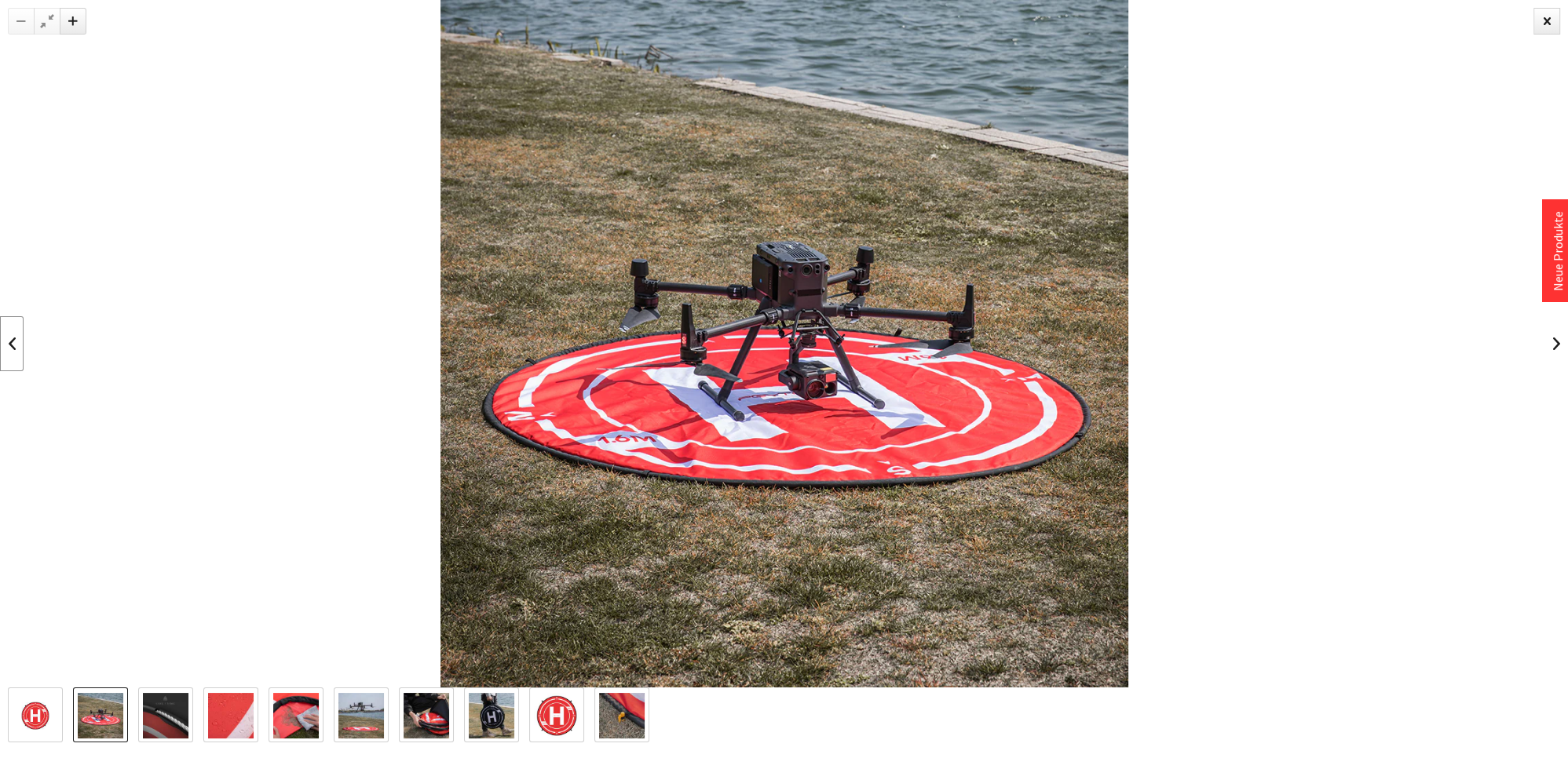
click at [16, 343] on link at bounding box center [11, 344] width 24 height 55
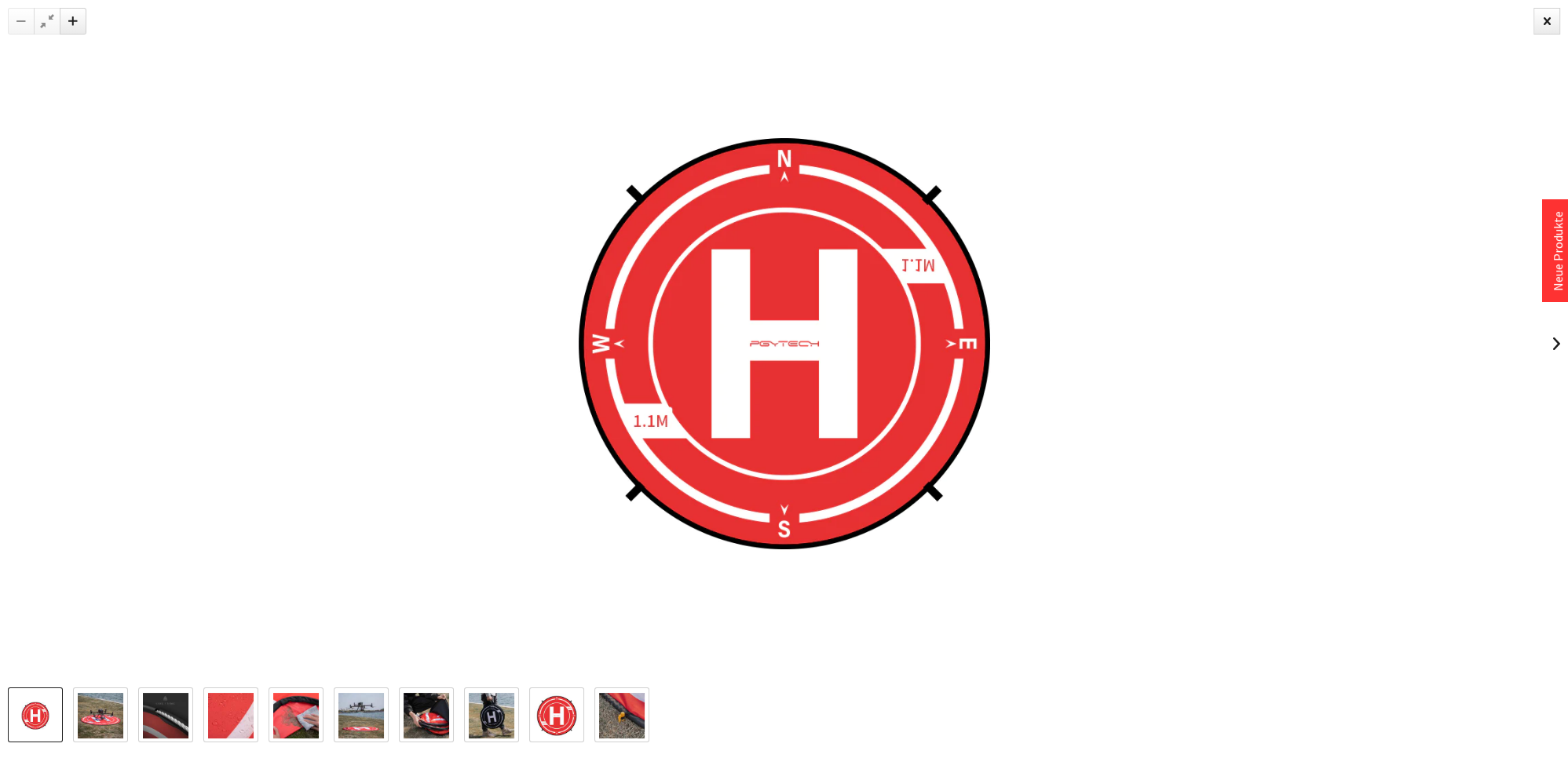
click at [16, 343] on div at bounding box center [784, 344] width 1568 height 687
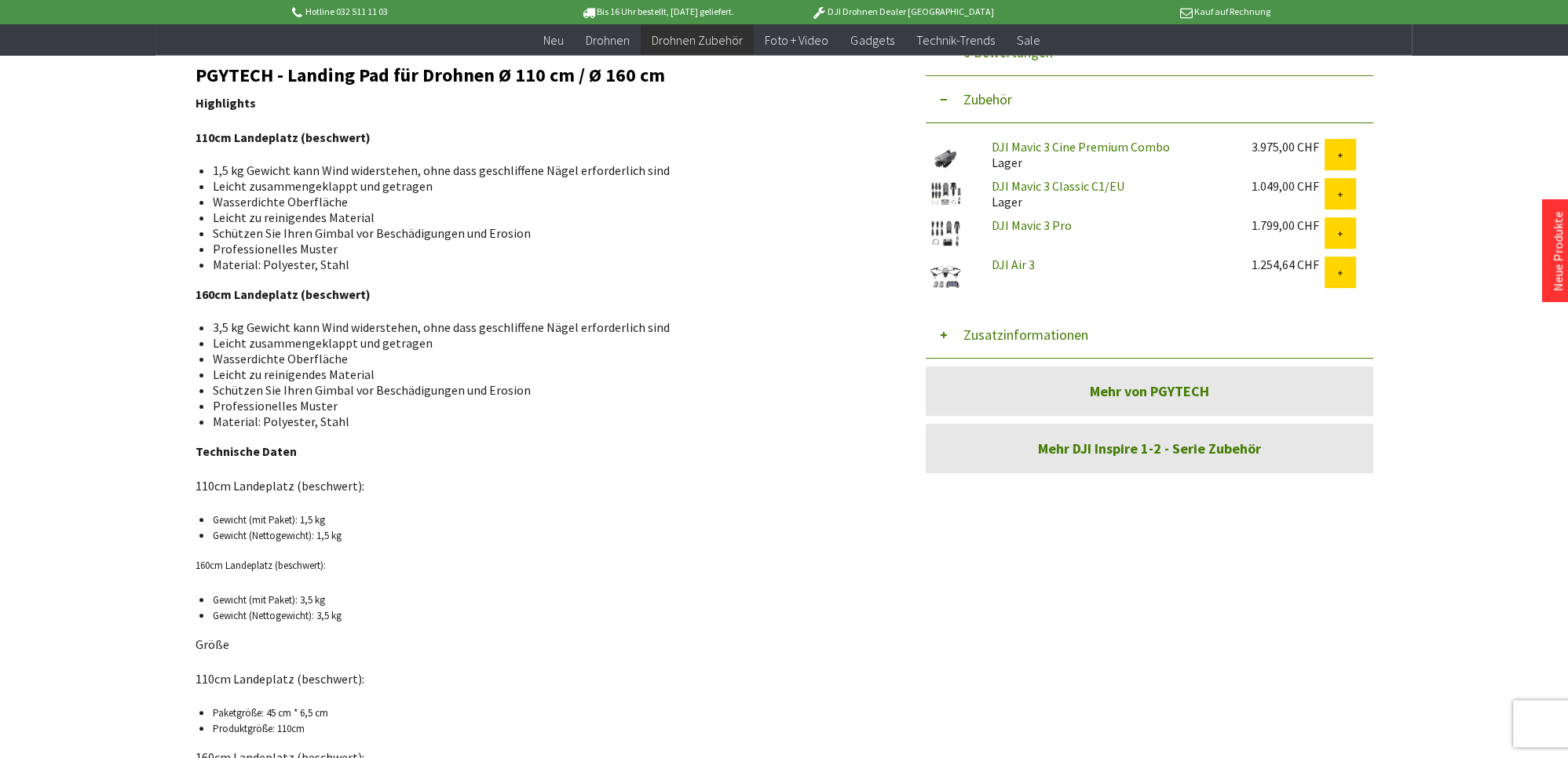
scroll to position [580, 0]
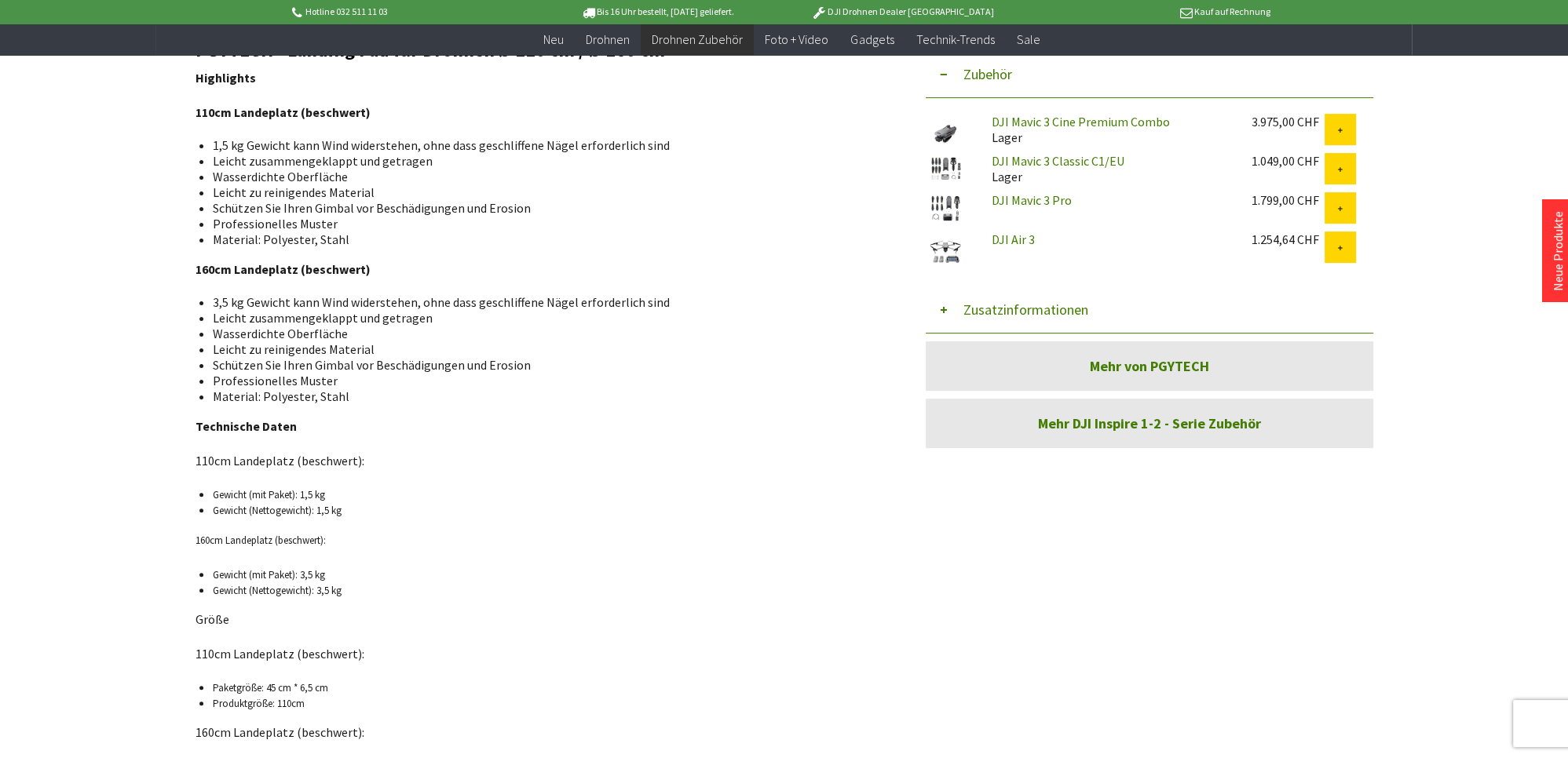
click at [1470, 524] on div "Hotline 032 511 11 03 Bis 16 Uhr bestellt, [DATE] geliefert. DJI Drohnen Dealer…" at bounding box center [784, 650] width 1568 height 2459
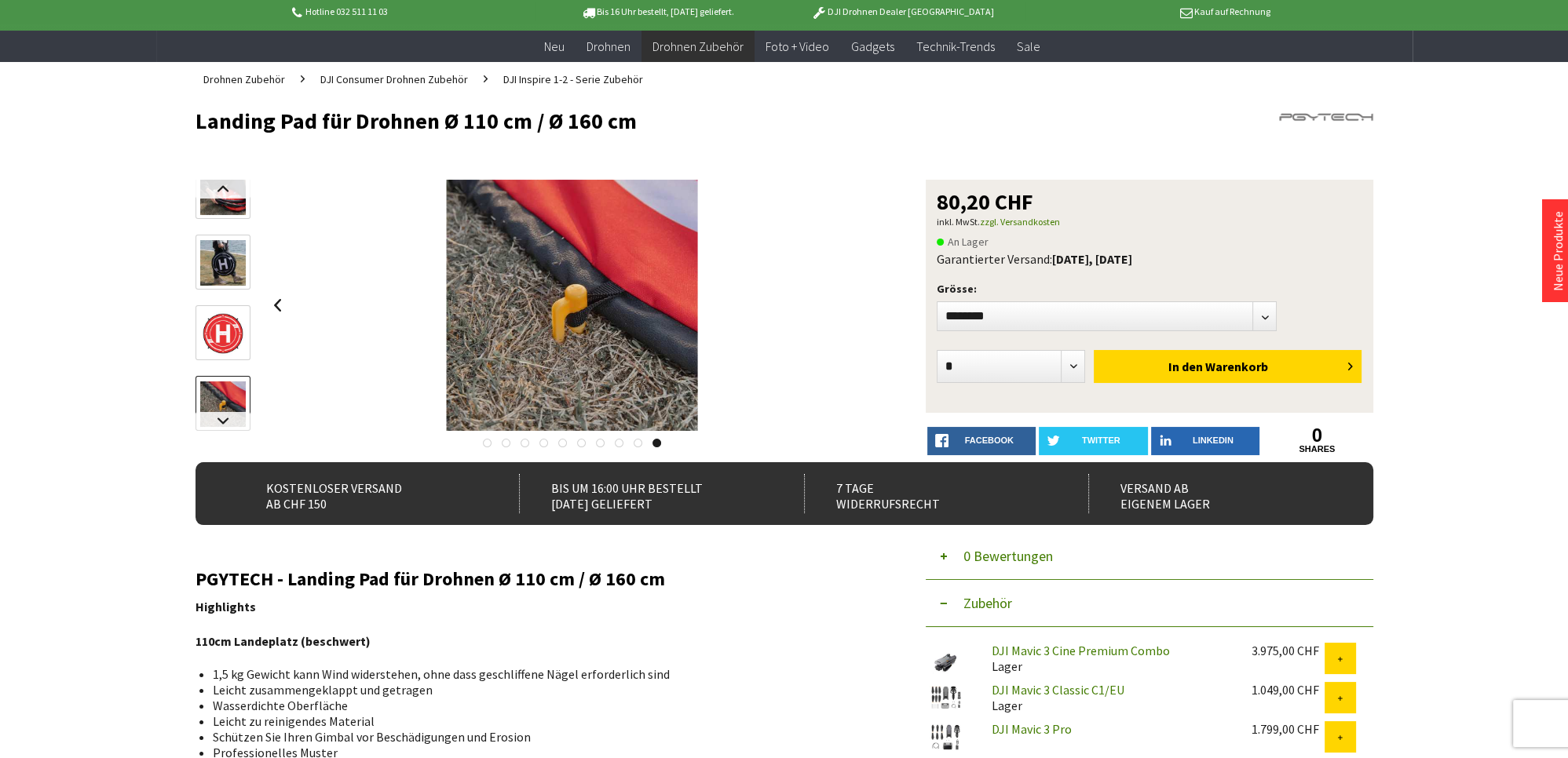
scroll to position [0, 0]
